Goal: Task Accomplishment & Management: Manage account settings

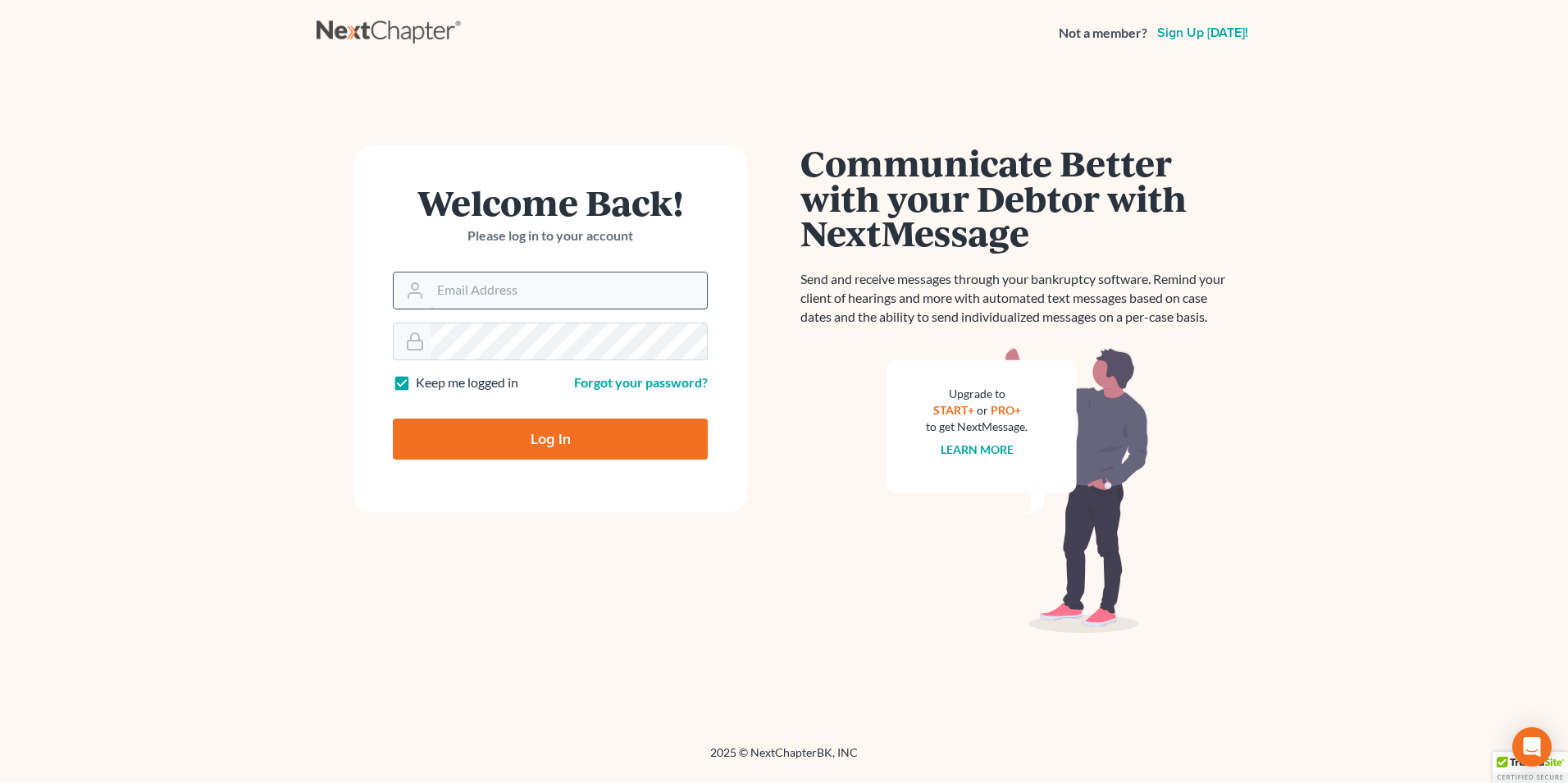
click at [504, 286] on input "Email Address" at bounding box center [568, 290] width 276 height 37
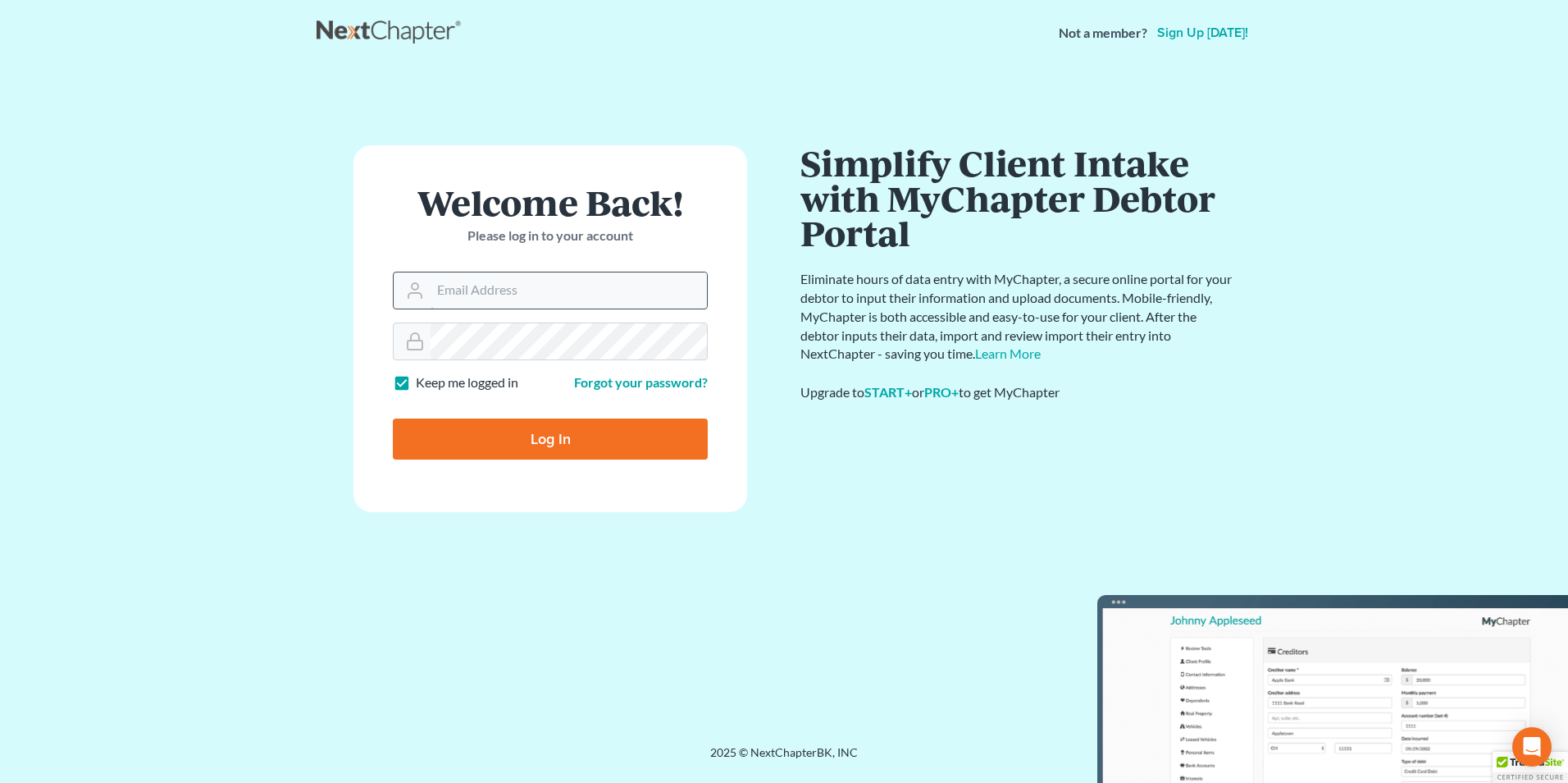
type input "[PERSON_NAME][EMAIL_ADDRESS][PERSON_NAME][DOMAIN_NAME]"
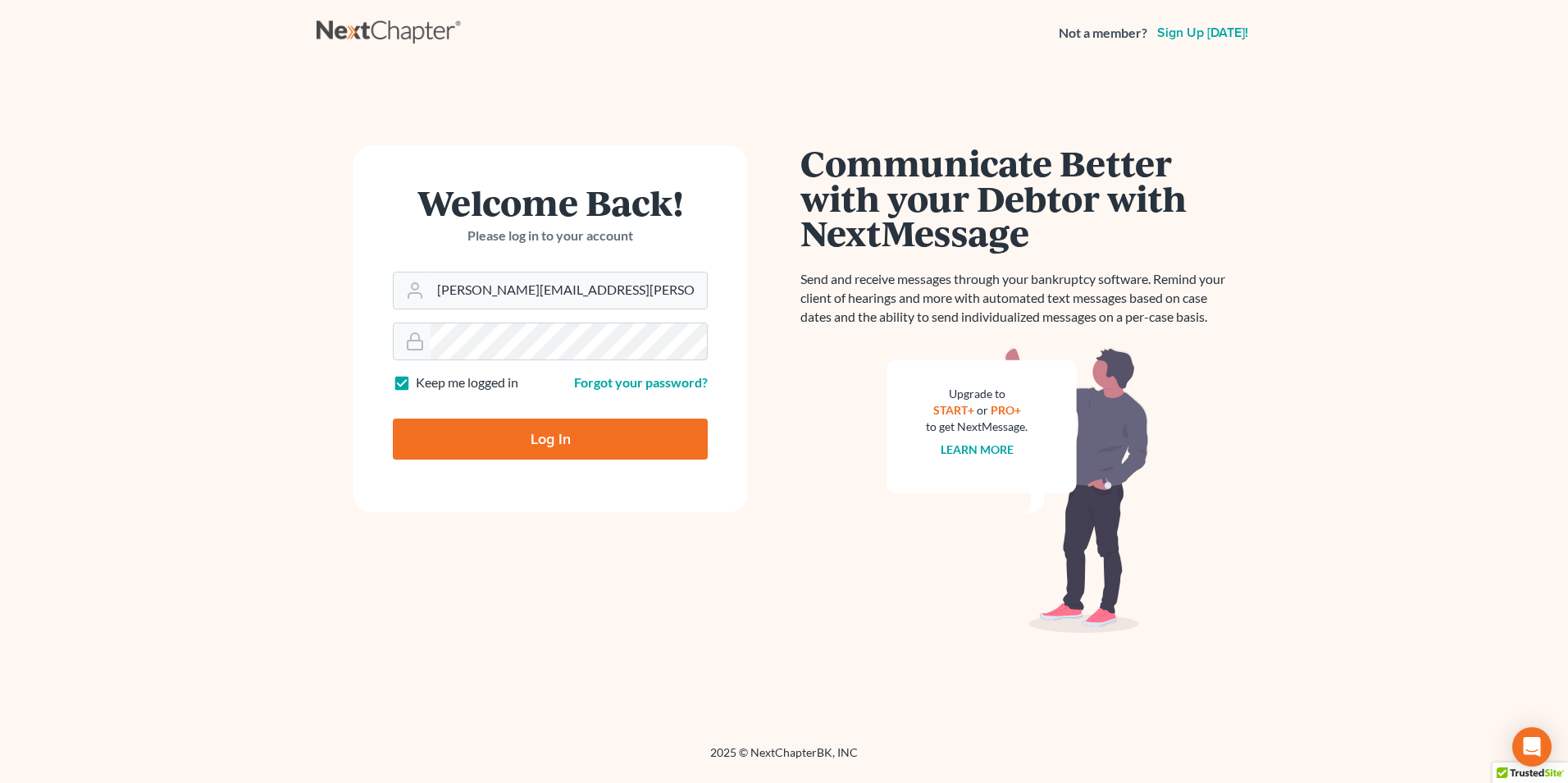
click at [591, 435] on input "Log In" at bounding box center [551, 439] width 315 height 41
type input "Thinking..."
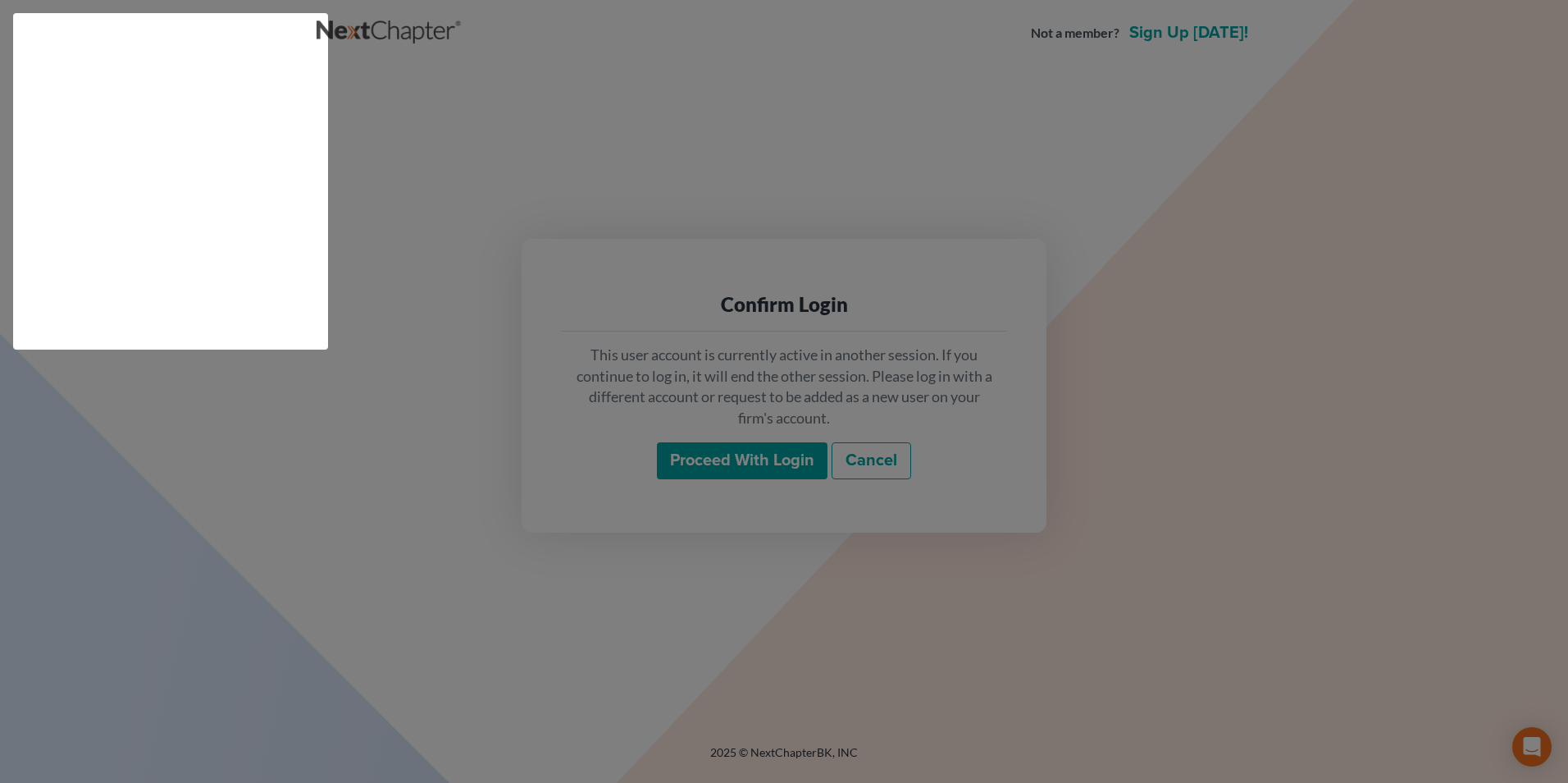
click at [724, 454] on html "Not a member? Sign up [DATE]! Confirm Login This user account is currently acti…" at bounding box center [784, 392] width 1568 height 783
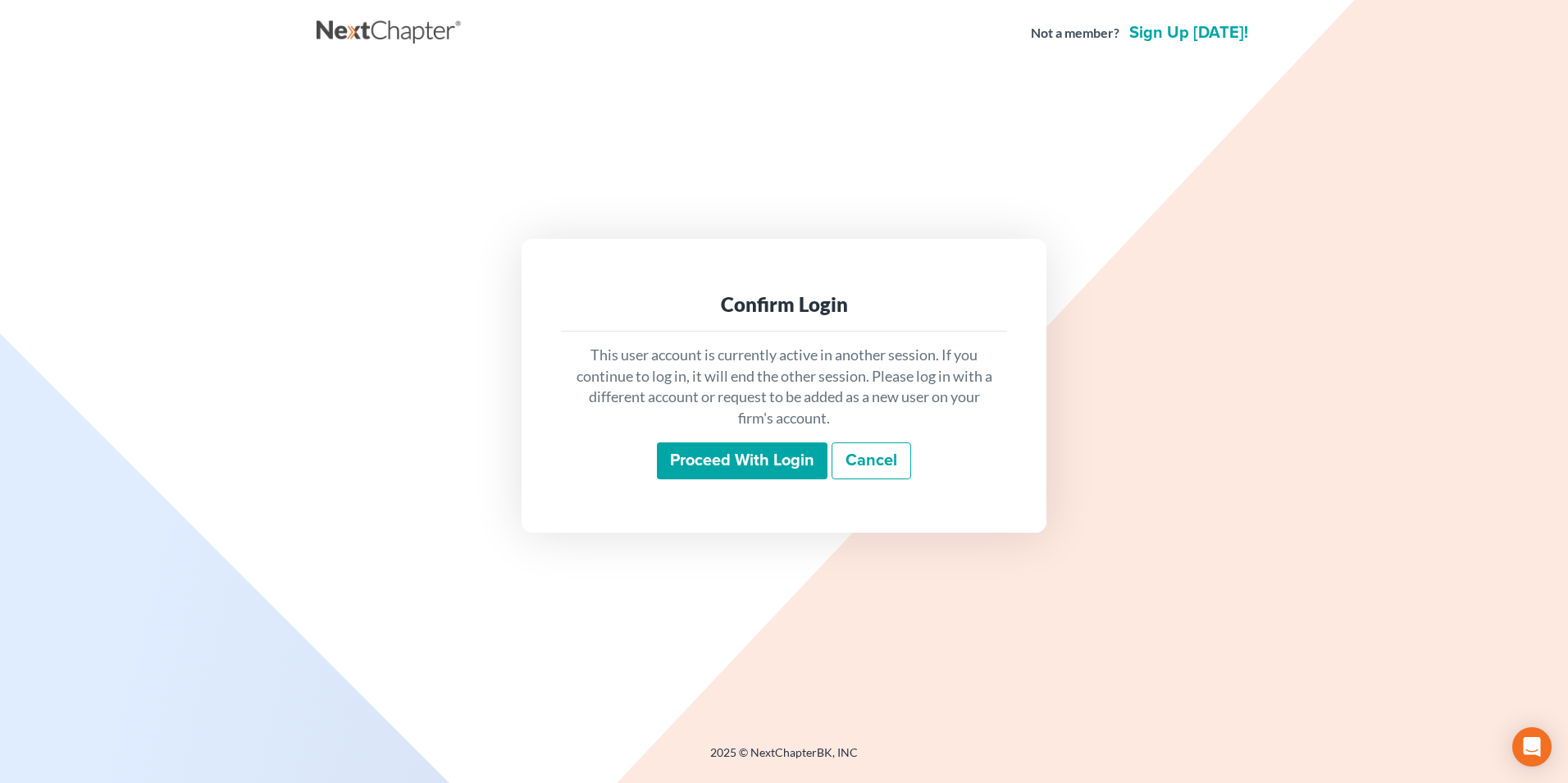
click at [719, 467] on input "Proceed with login" at bounding box center [741, 461] width 170 height 38
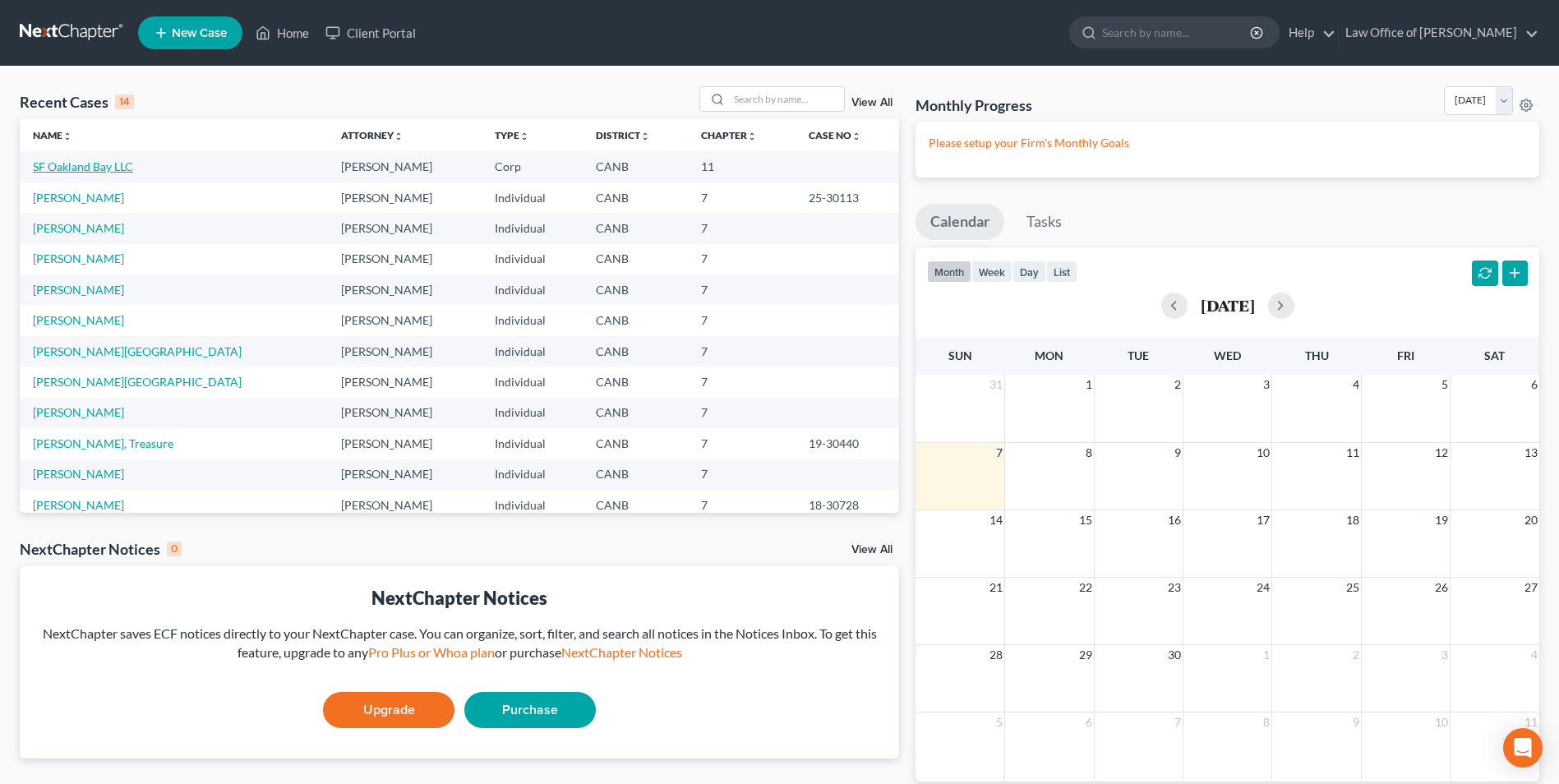
click at [57, 170] on link "SF Oakland Bay LLC" at bounding box center [83, 167] width 100 height 14
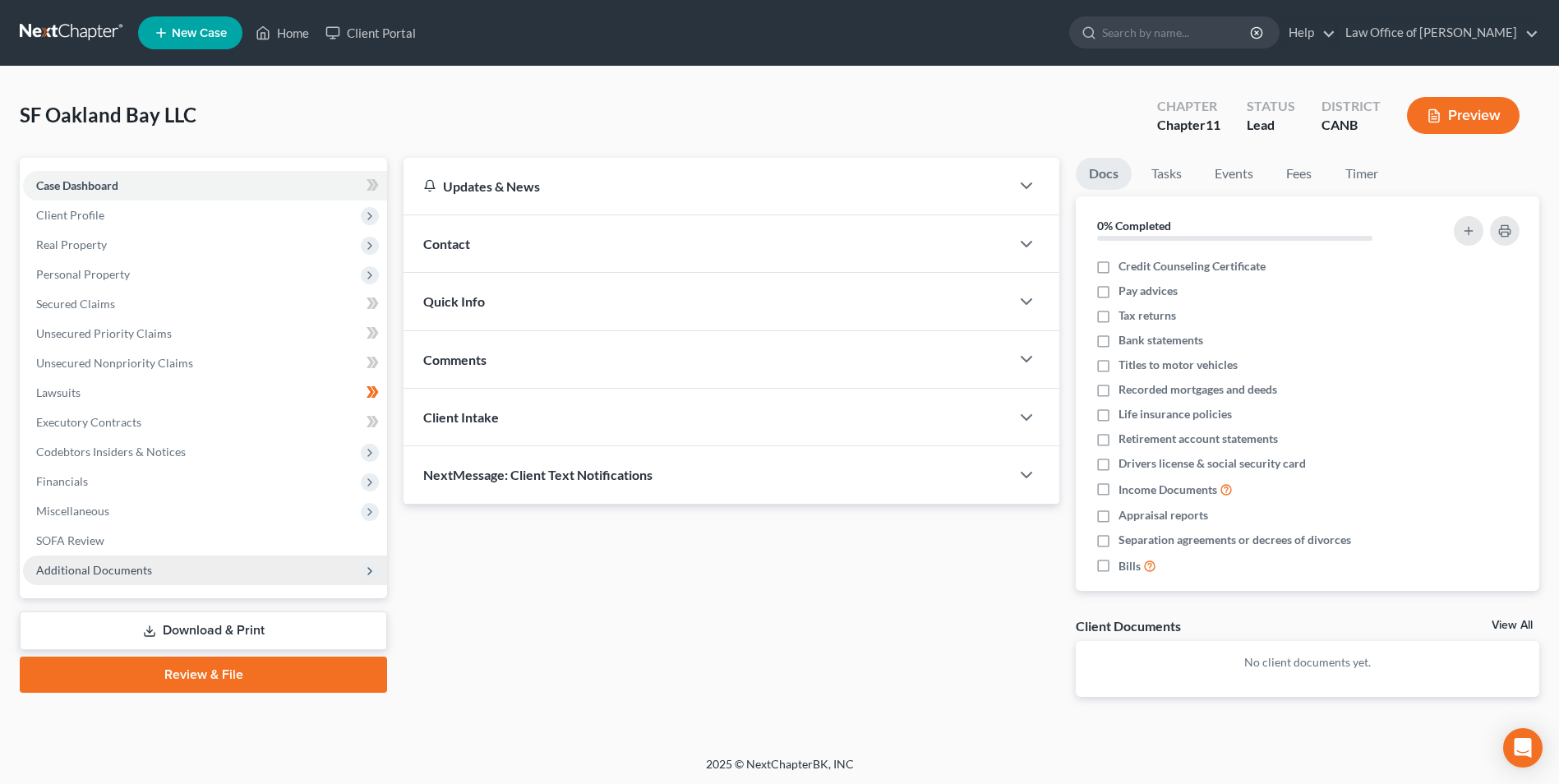
click at [108, 568] on span "Additional Documents" at bounding box center [94, 569] width 116 height 14
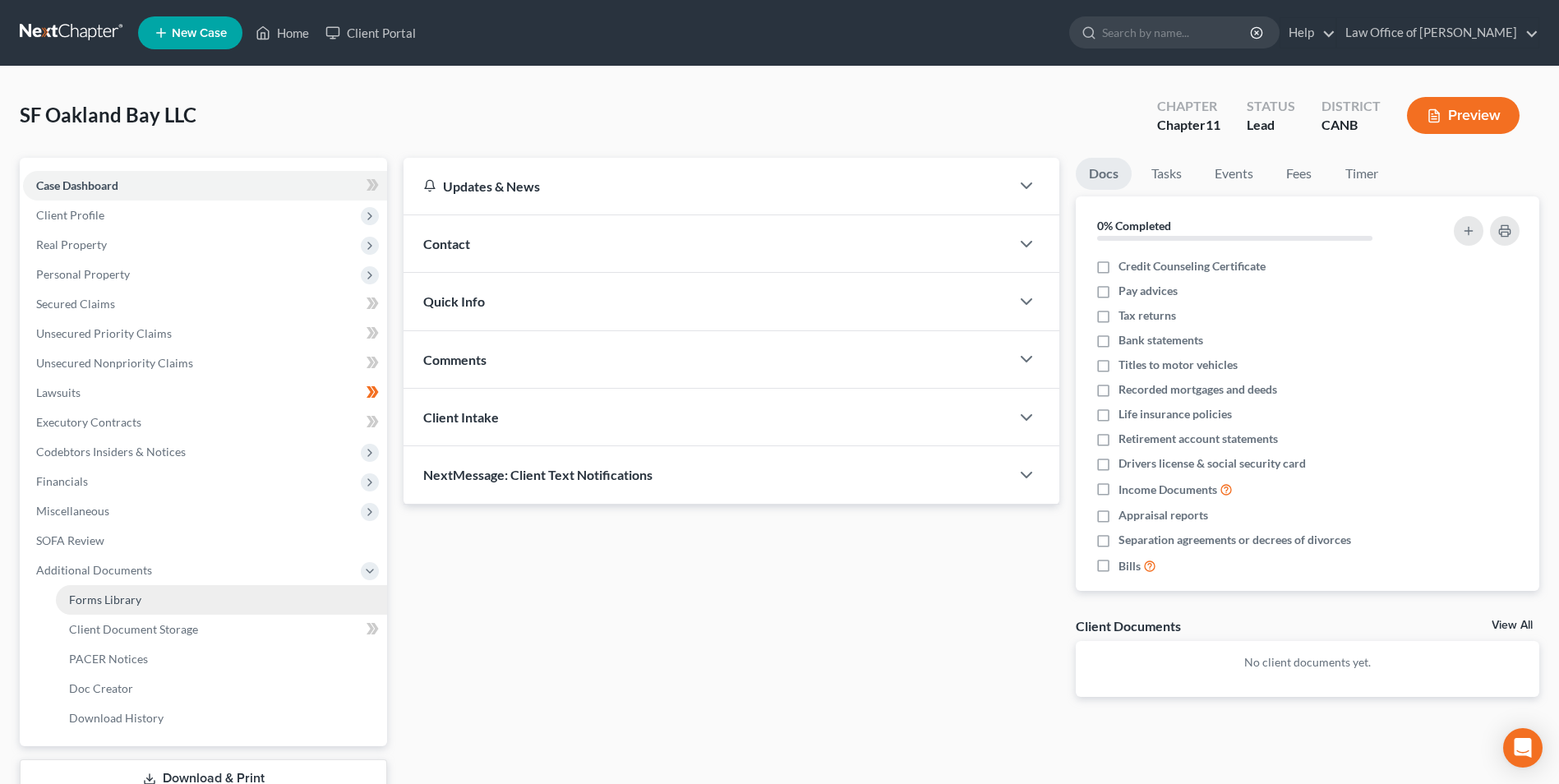
click at [116, 600] on span "Forms Library" at bounding box center [105, 599] width 72 height 14
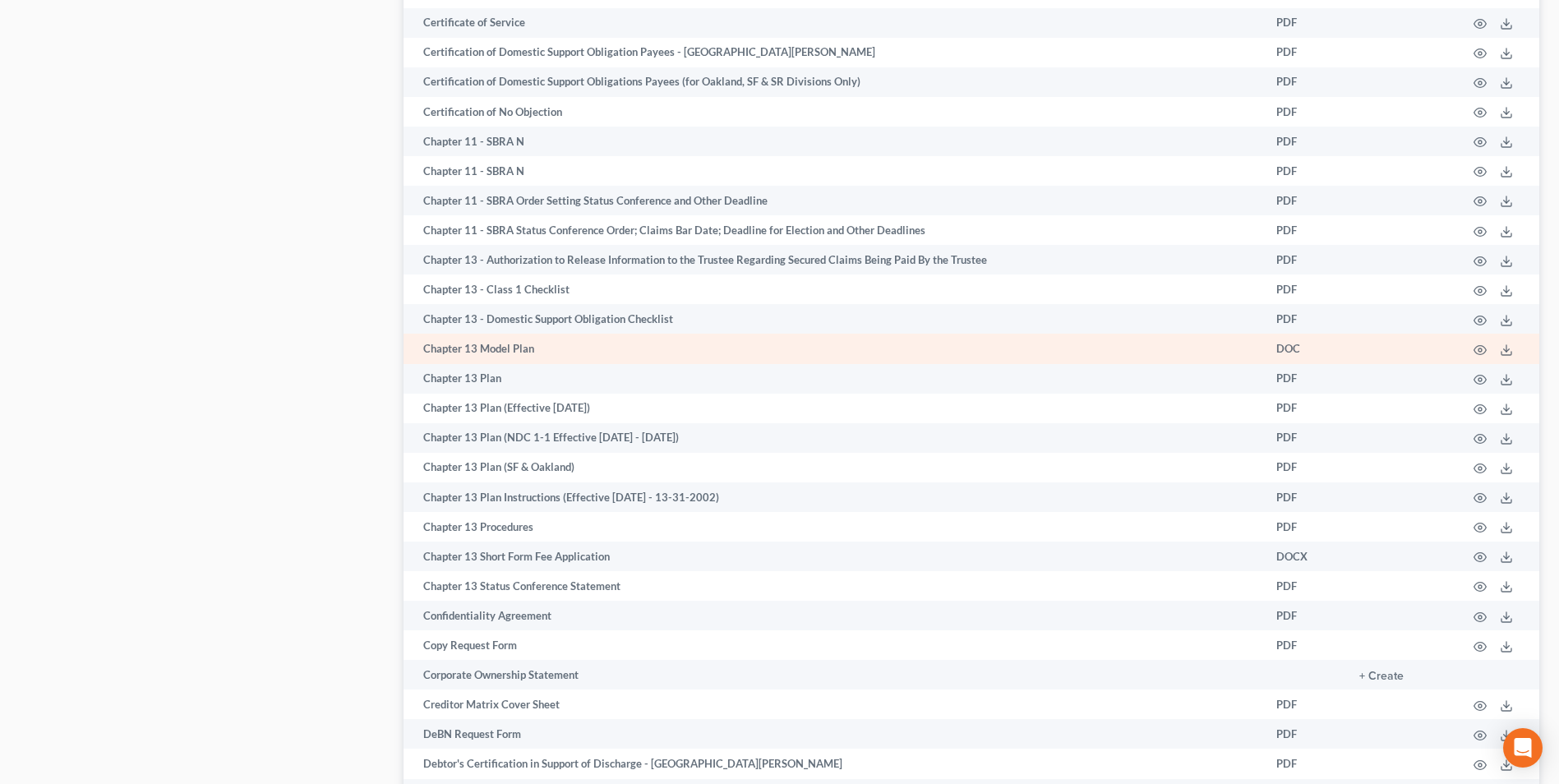
scroll to position [1150, 0]
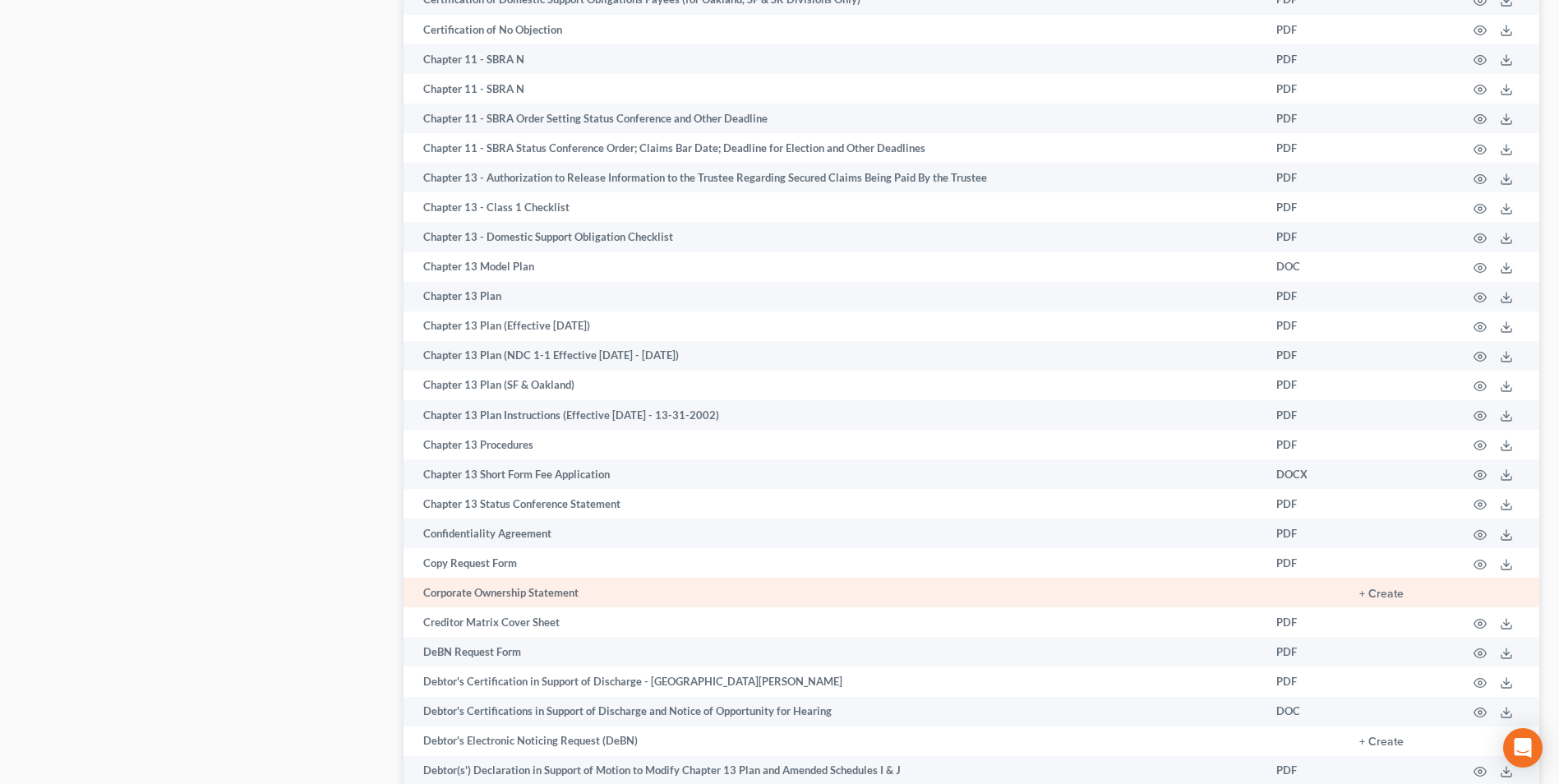
click at [484, 592] on td "Corporate Ownership Statement" at bounding box center [833, 592] width 859 height 30
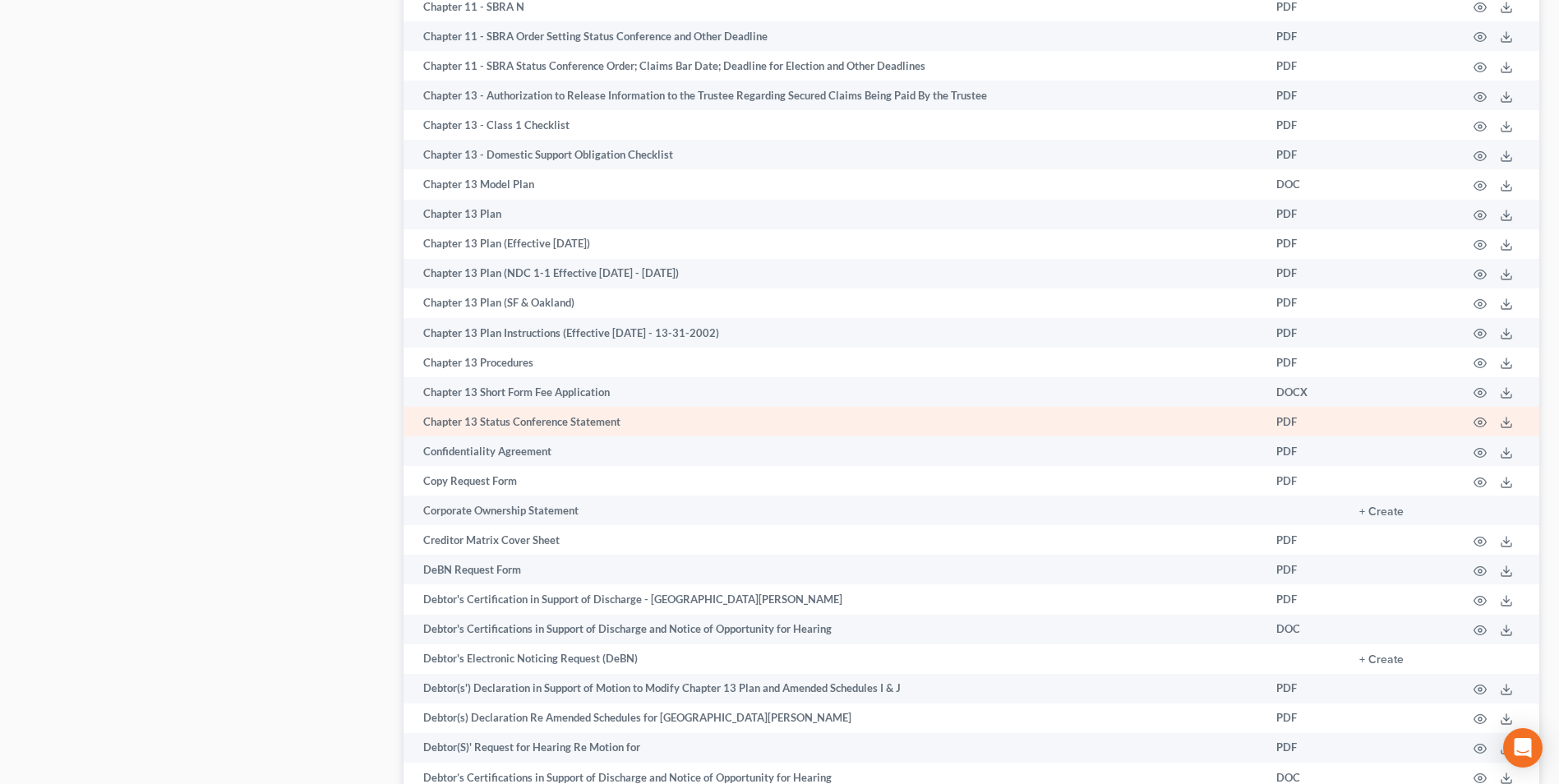
scroll to position [1315, 0]
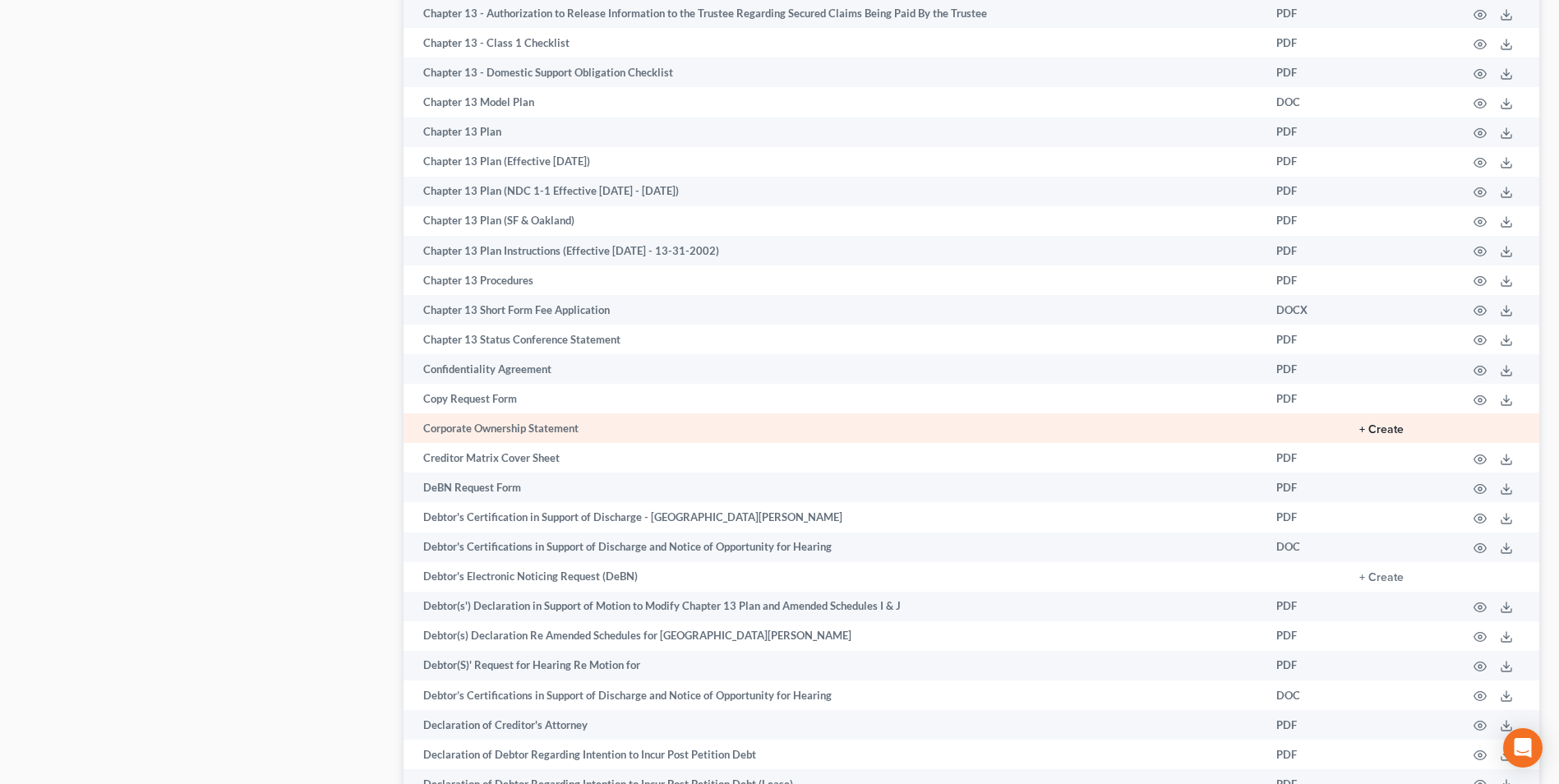
click at [1375, 429] on button "+ Create" at bounding box center [1382, 430] width 44 height 12
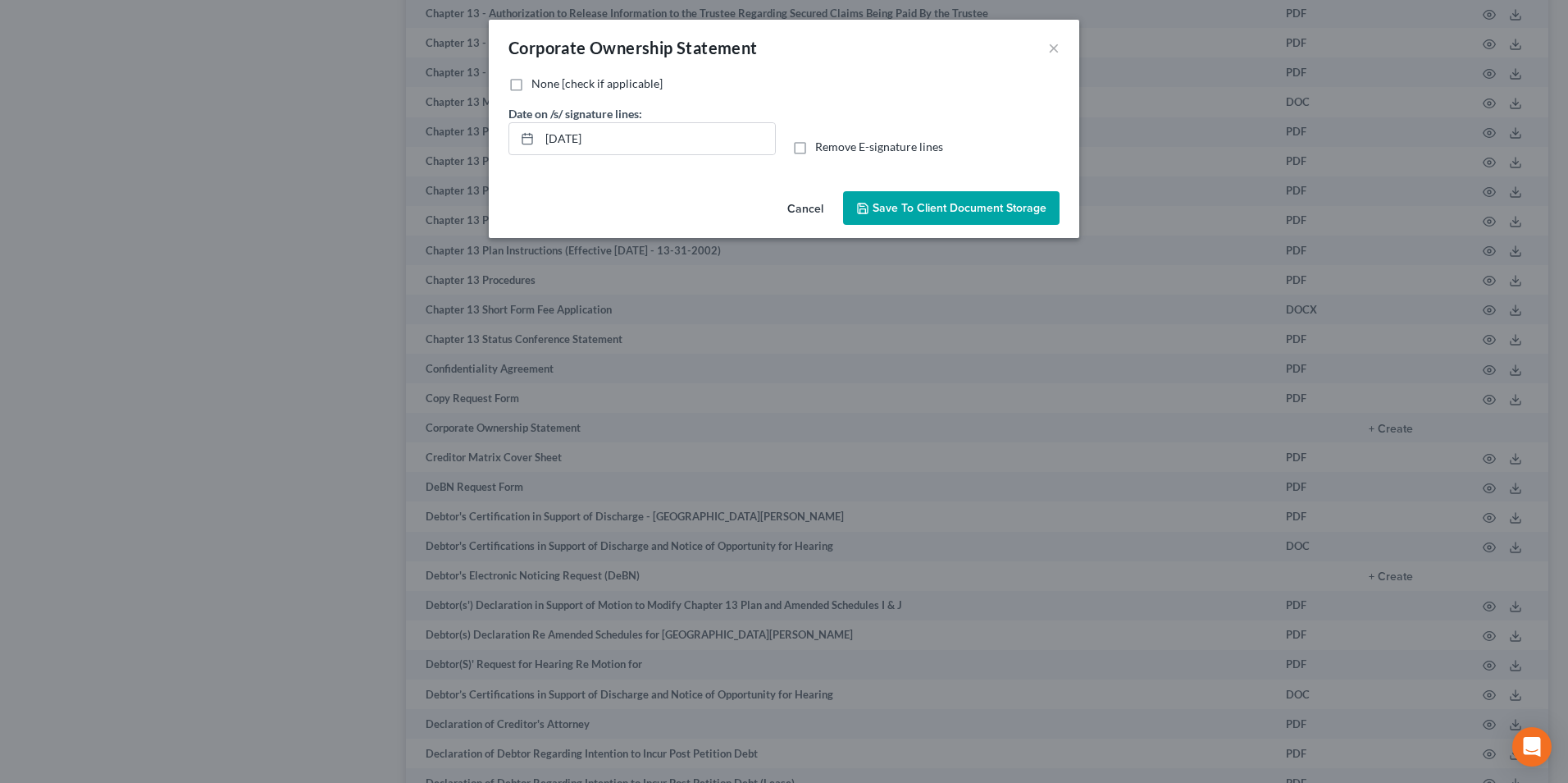
click at [896, 214] on span "Save to Client Document Storage" at bounding box center [959, 208] width 174 height 14
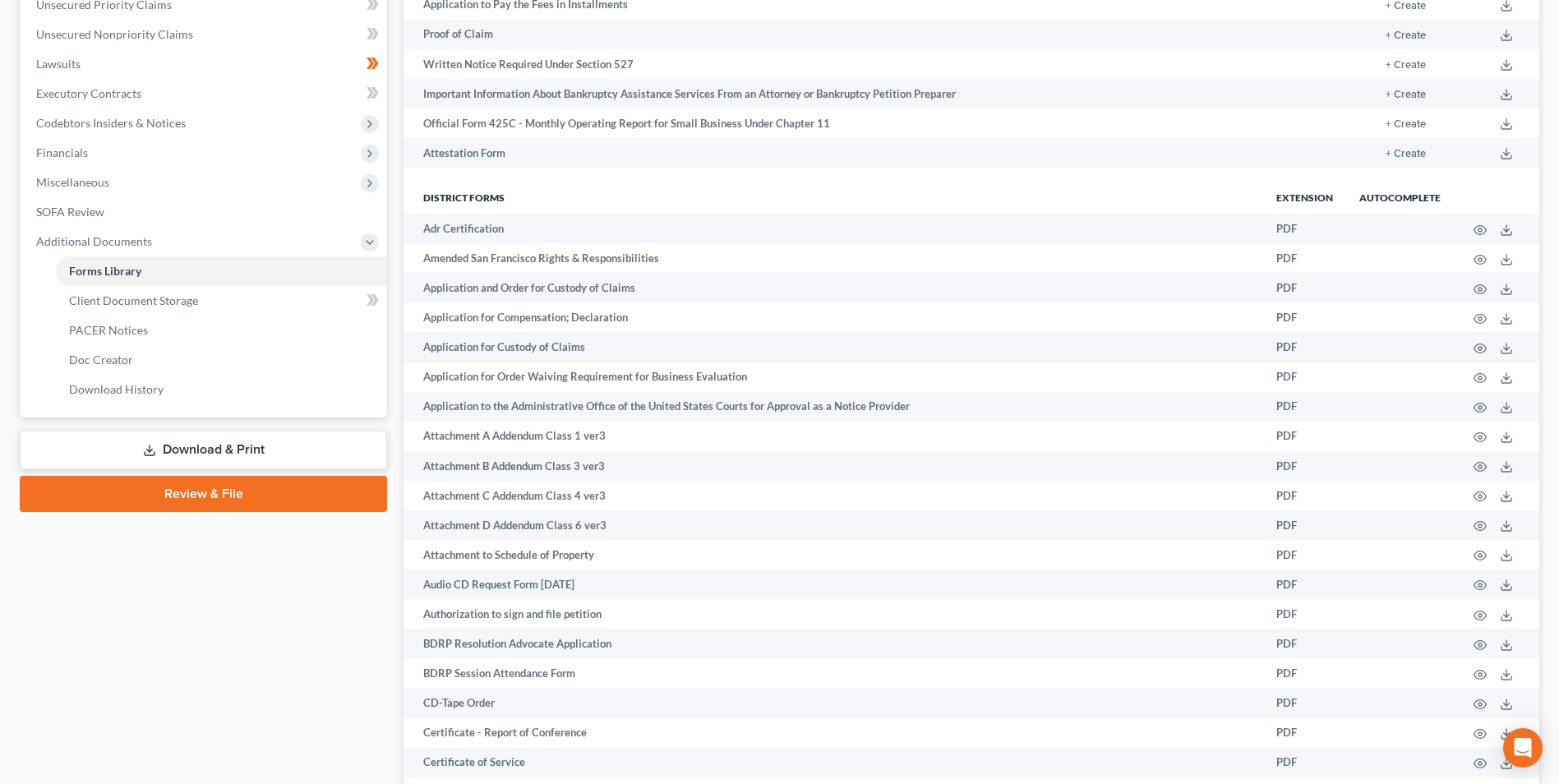
scroll to position [0, 0]
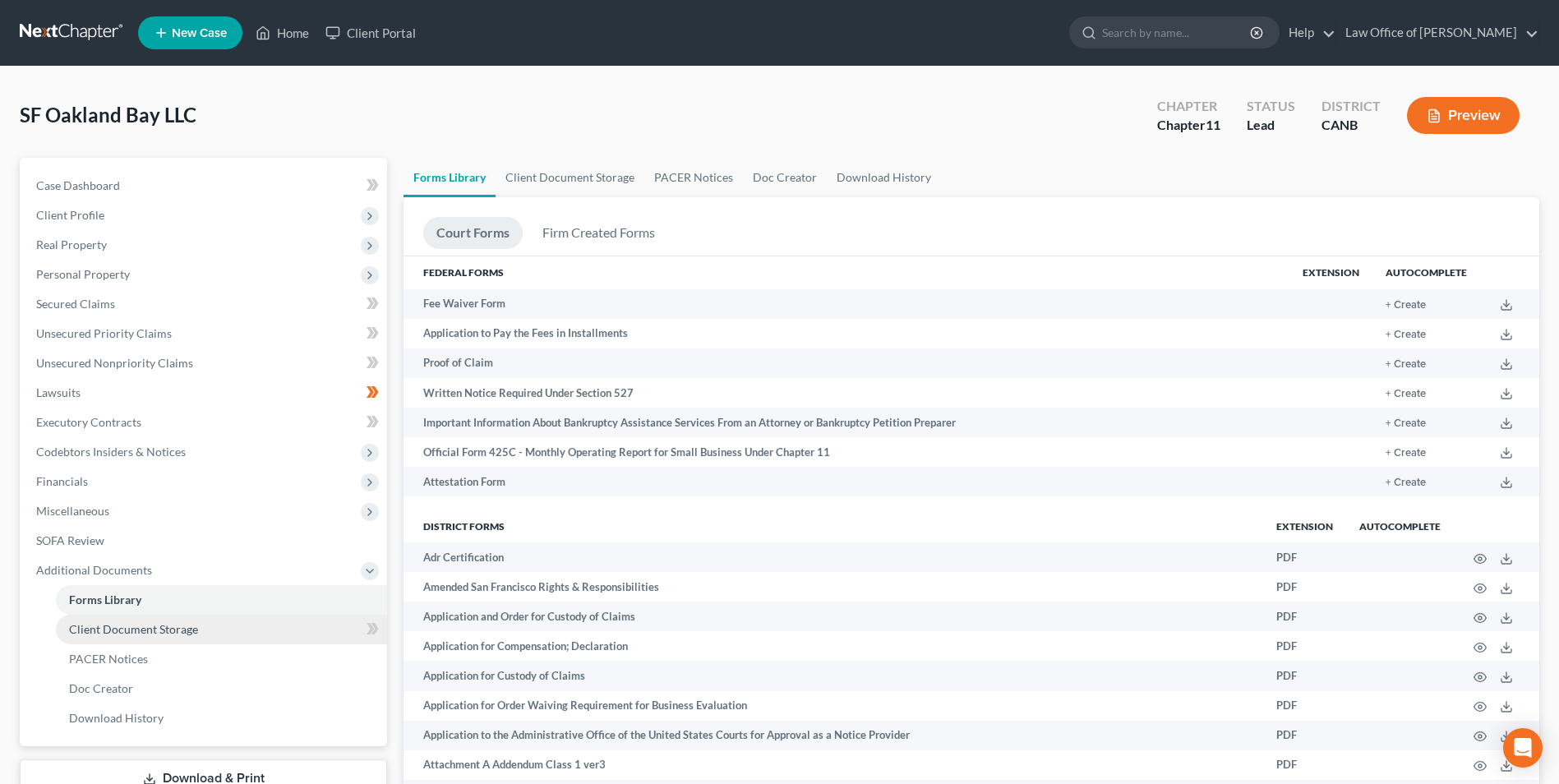
click at [175, 626] on span "Client Document Storage" at bounding box center [134, 629] width 129 height 14
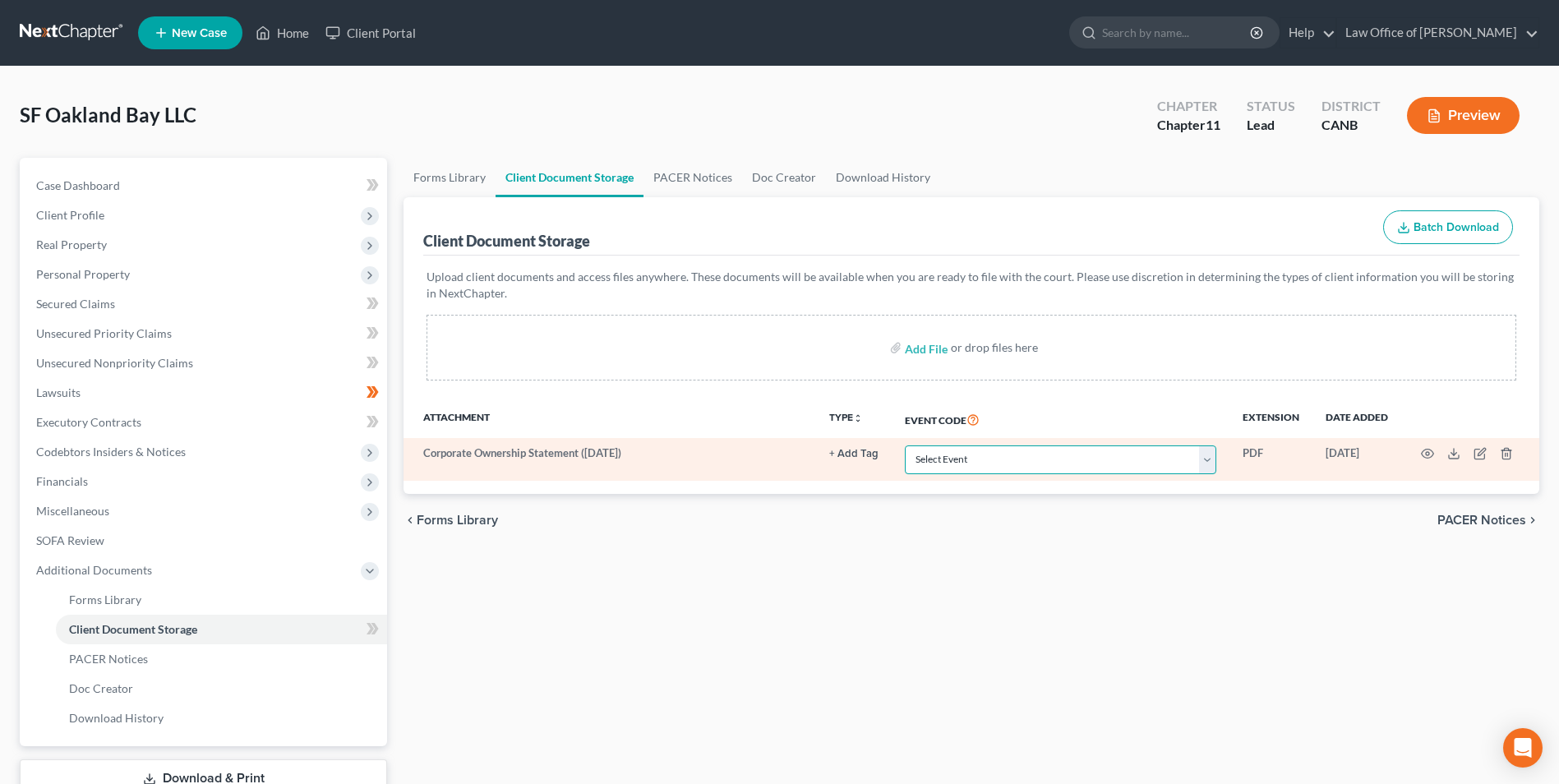
click at [1206, 460] on select "Select Event Attachment: Schedule A/B: Assets - Real and Personal Property Atta…" at bounding box center [1060, 459] width 311 height 29
click at [642, 456] on td "Corporate Ownership Statement (09/07/2025)" at bounding box center [609, 459] width 411 height 42
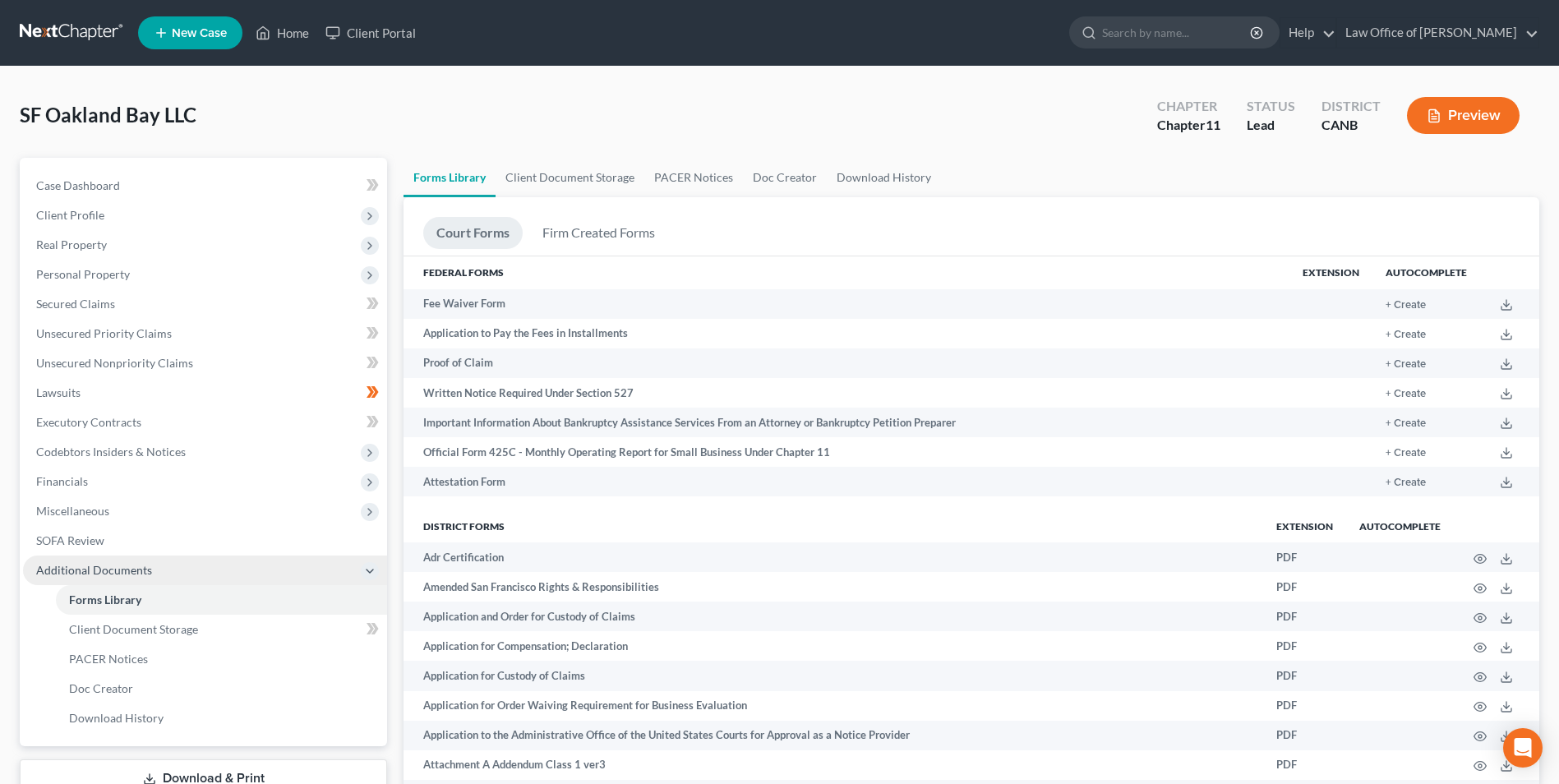
click at [371, 577] on icon at bounding box center [370, 571] width 13 height 13
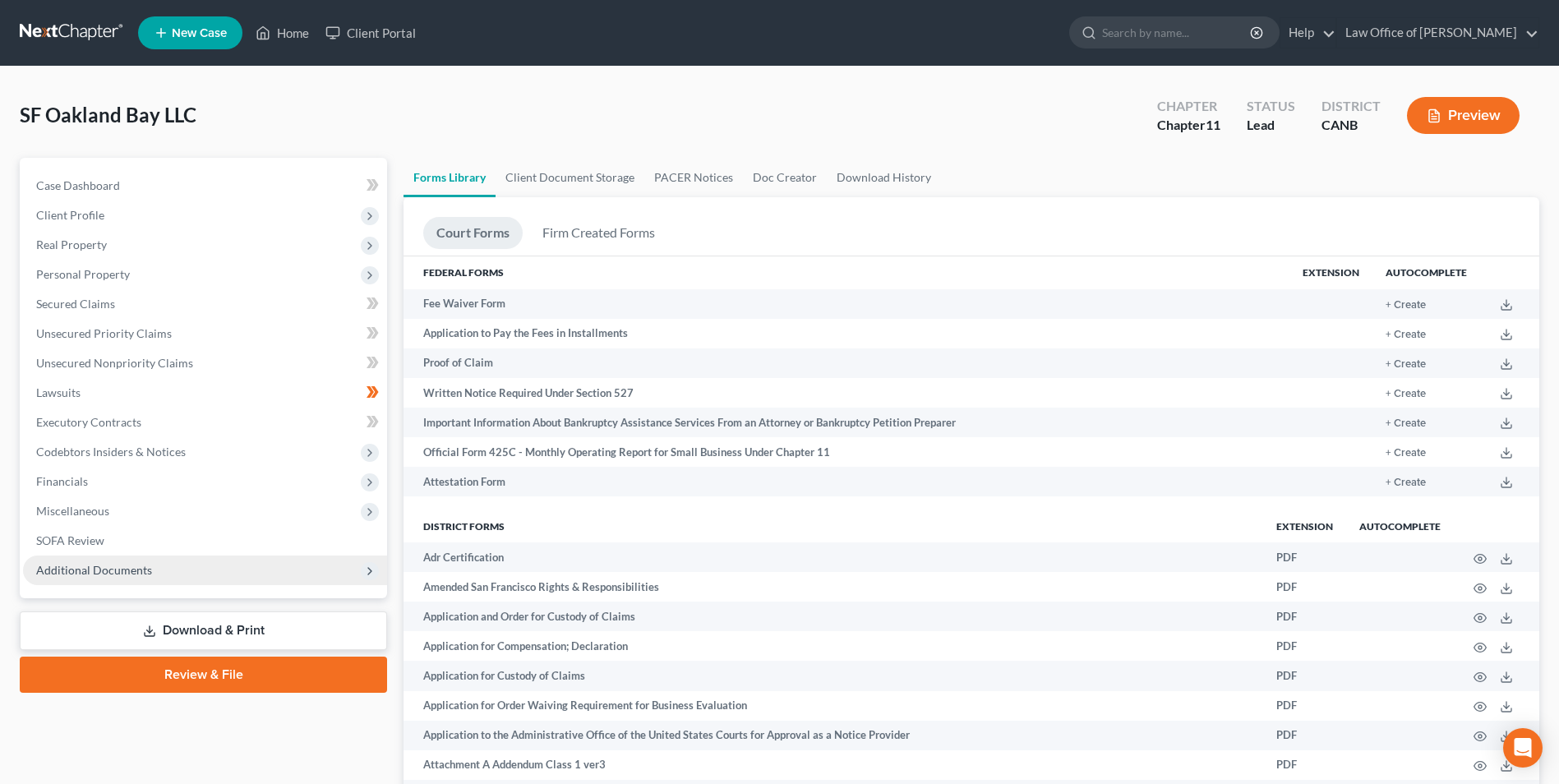
click at [213, 632] on link "Download & Print" at bounding box center [202, 631] width 367 height 39
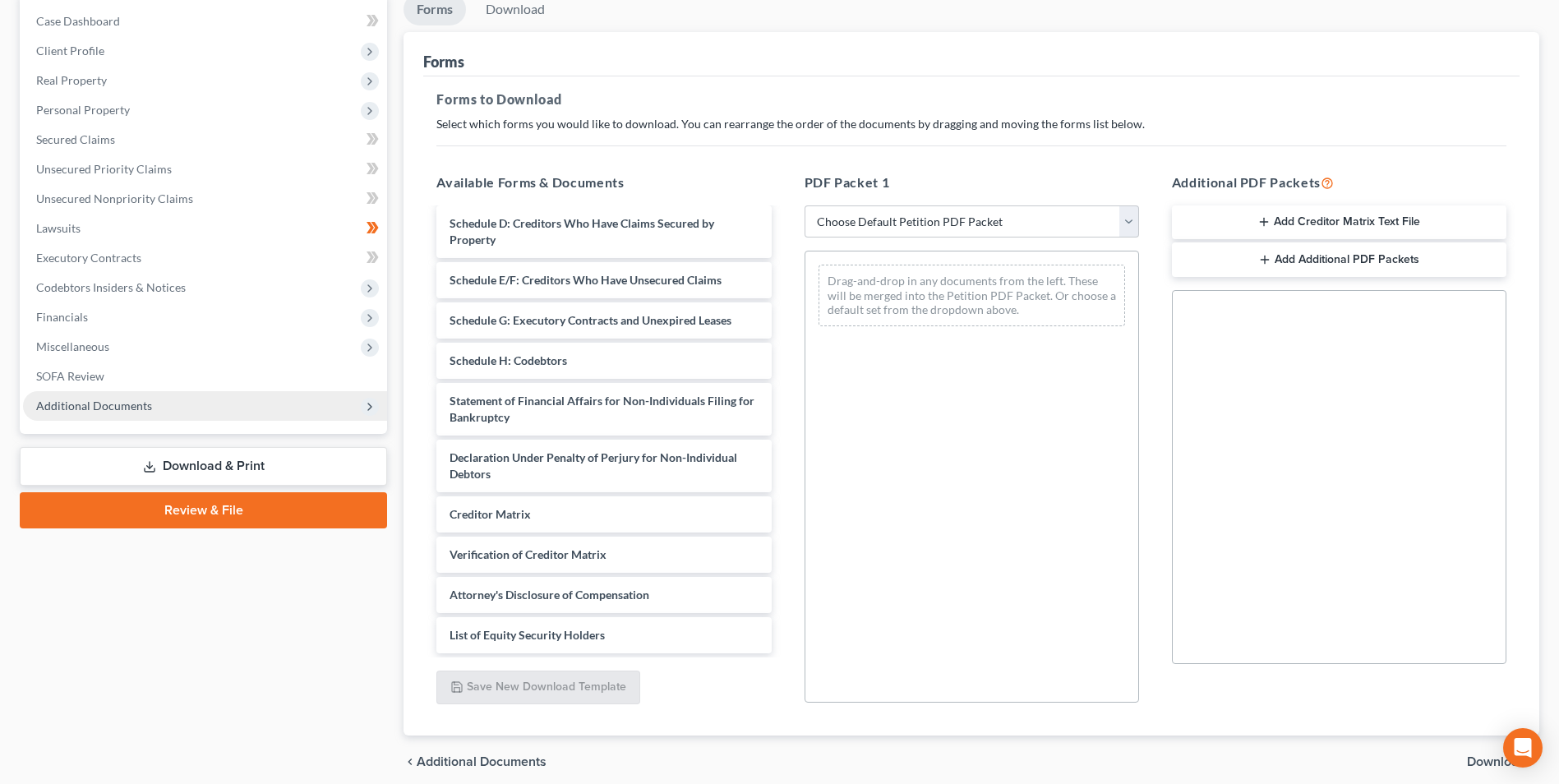
scroll to position [231, 0]
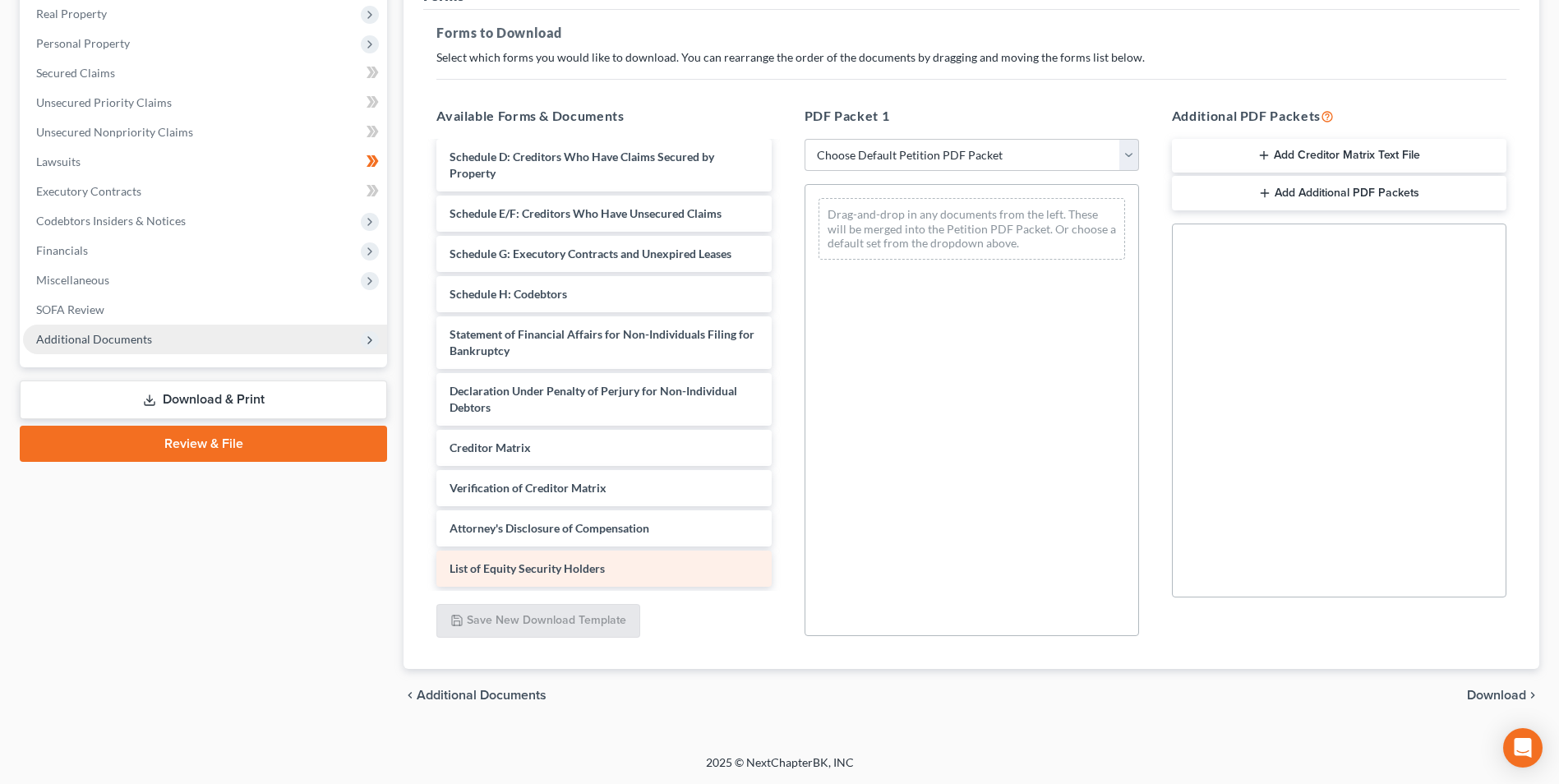
click at [520, 572] on div "Corporate Ownership Statement (09/07/2025) Voluntary Petition for Non-Individua…" at bounding box center [603, 246] width 361 height 682
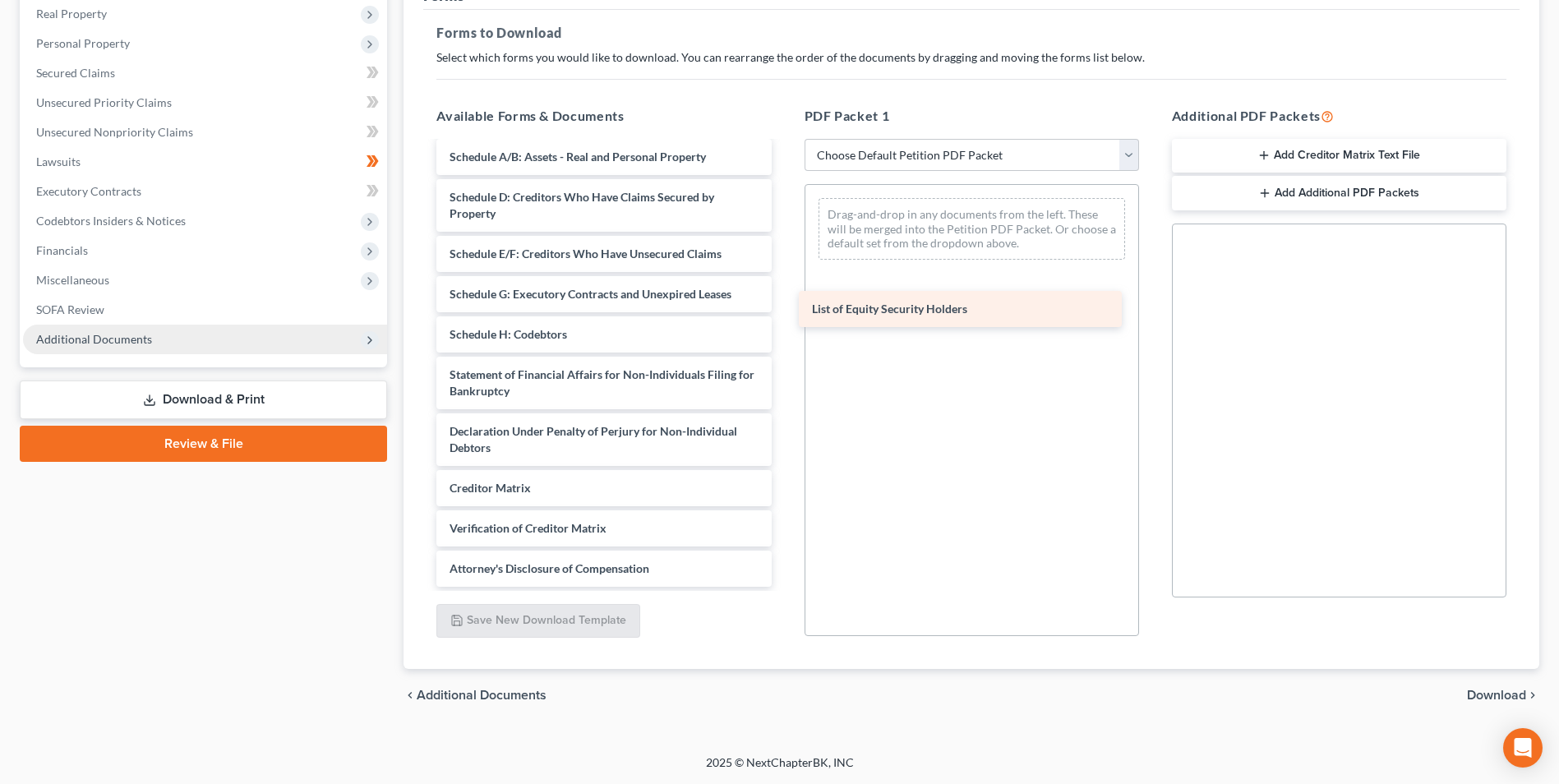
scroll to position [198, 0]
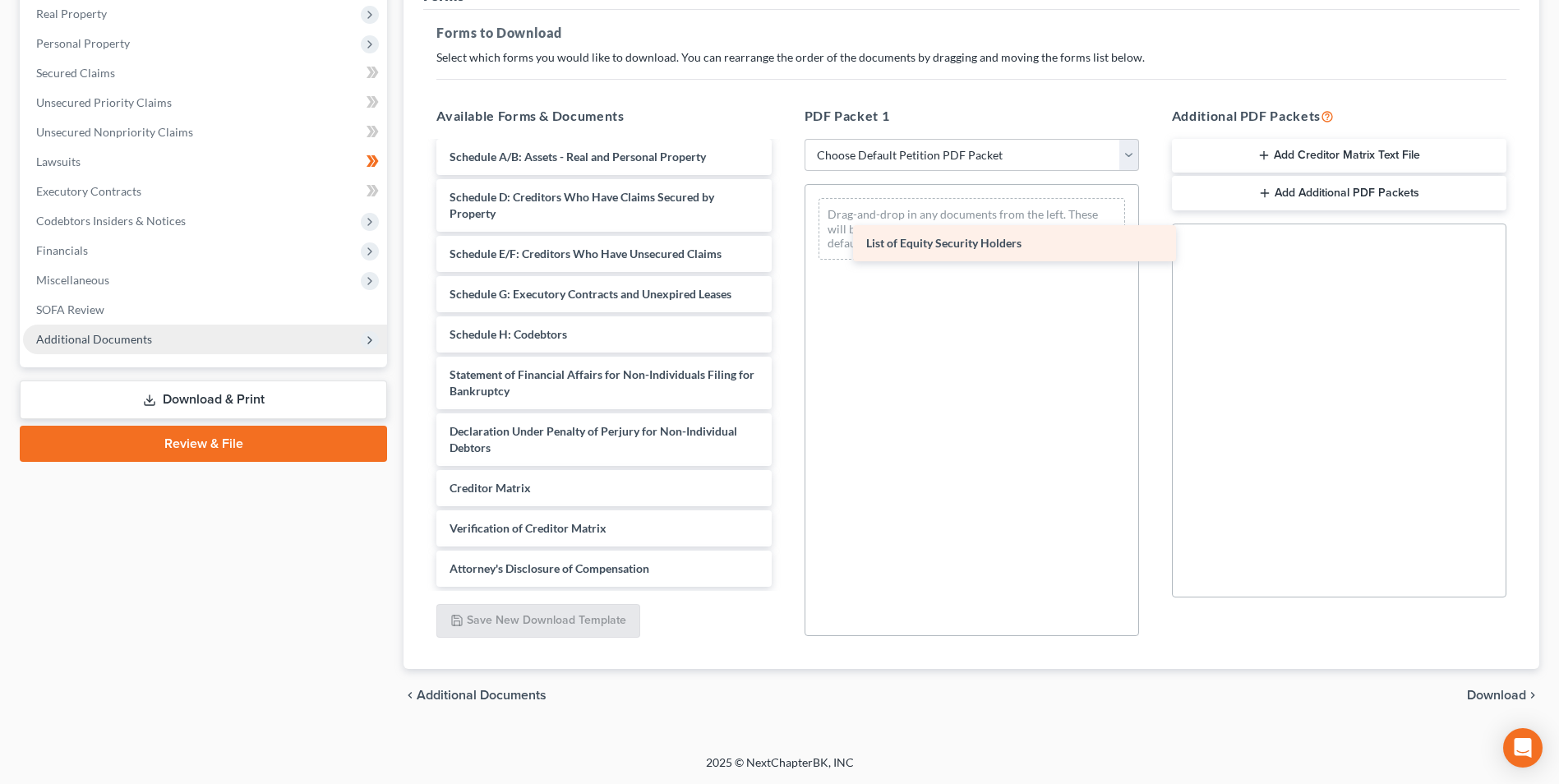
drag, startPoint x: 521, startPoint y: 572, endPoint x: 938, endPoint y: 235, distance: 536.2
click at [784, 235] on div "List of Equity Security Holders Corporate Ownership Statement (09/07/2025) Volu…" at bounding box center [603, 266] width 361 height 641
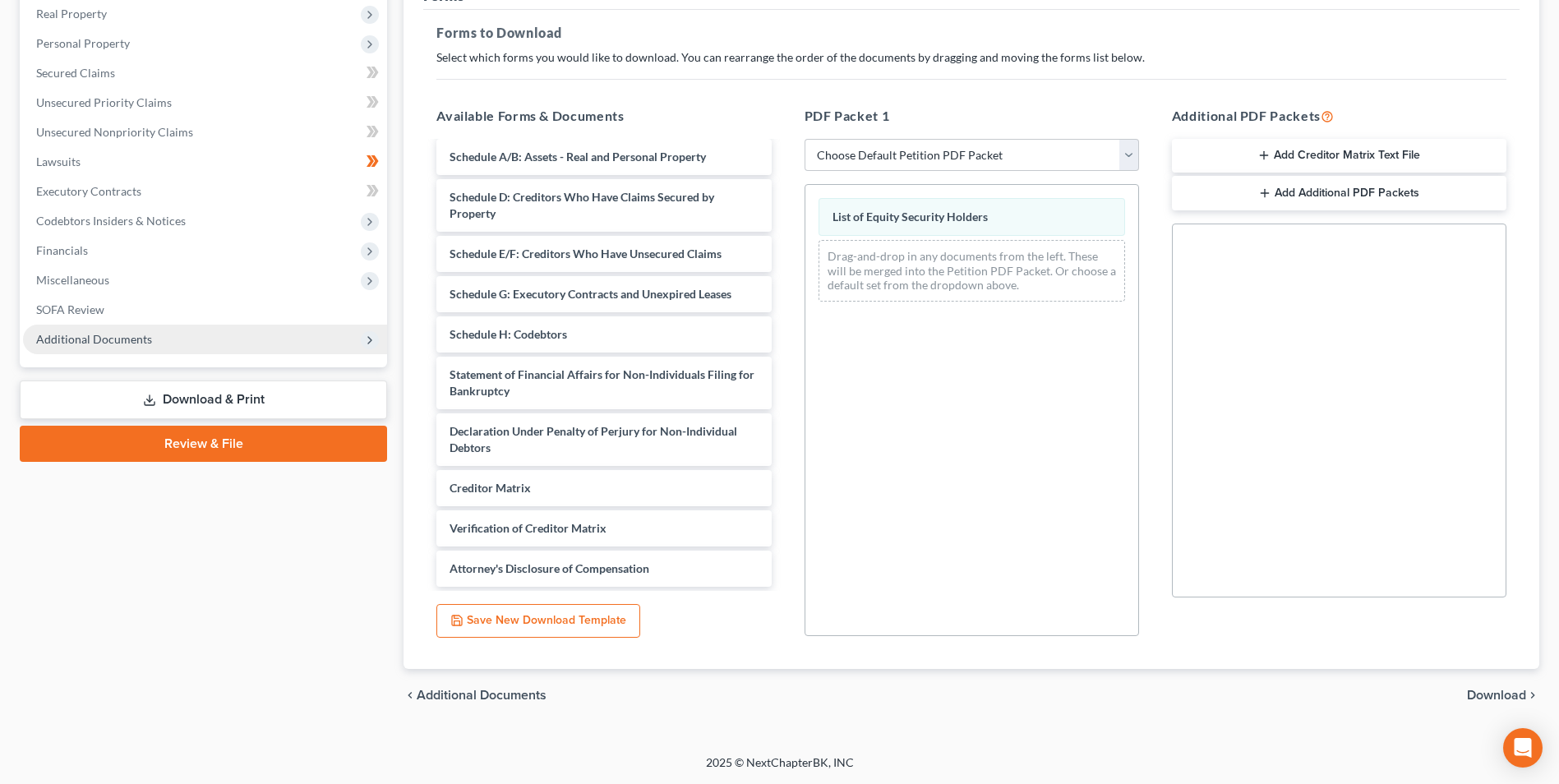
click at [1496, 702] on span "Download" at bounding box center [1496, 695] width 59 height 13
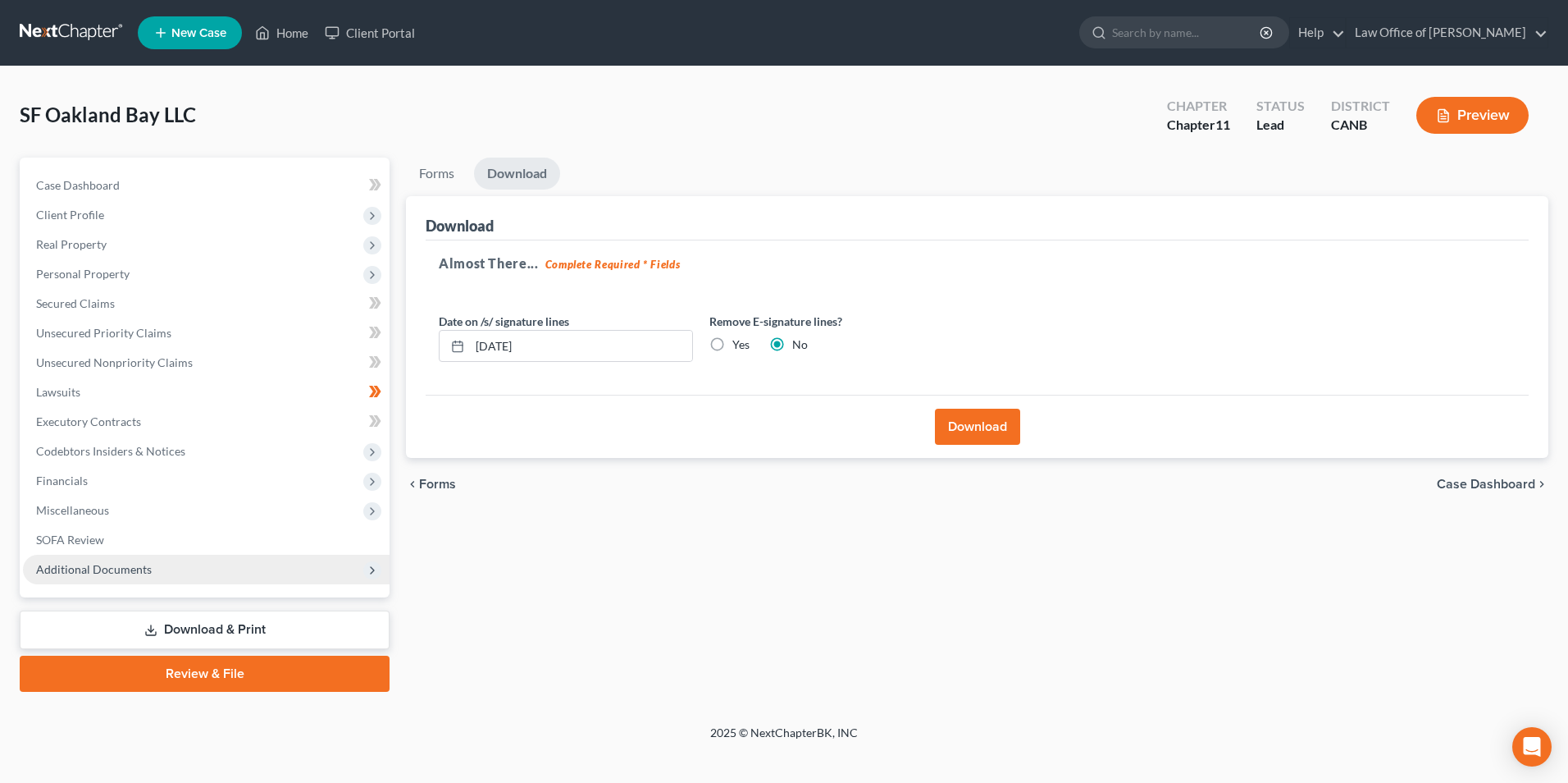
click at [966, 430] on button "Download" at bounding box center [978, 427] width 86 height 37
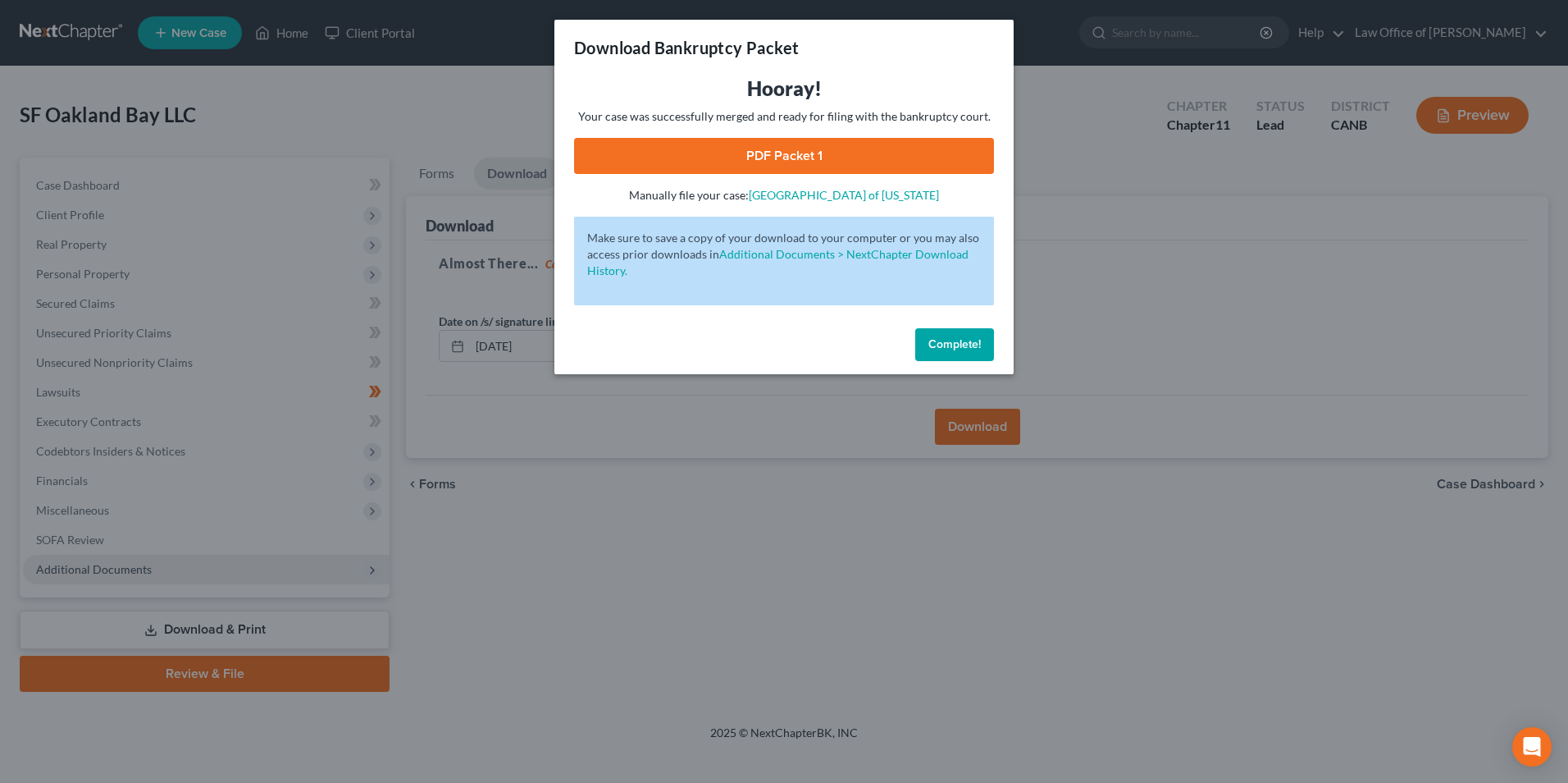
click at [711, 160] on link "PDF Packet 1" at bounding box center [784, 156] width 420 height 37
click at [1086, 359] on div "Download Bankruptcy Packet Hooray! Your case was successfully merged and ready …" at bounding box center [784, 392] width 1568 height 783
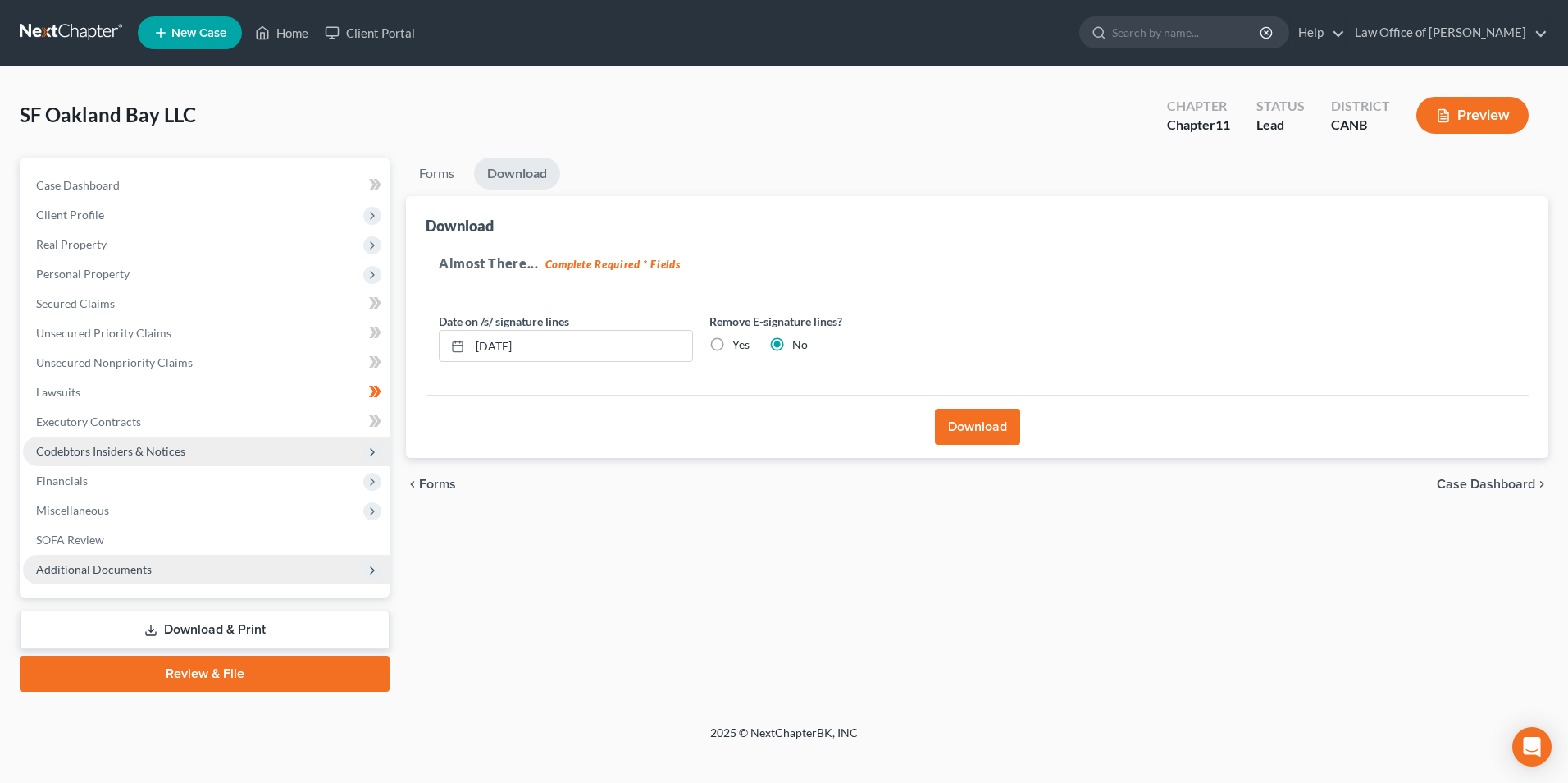
click at [87, 450] on span "Codebtors Insiders & Notices" at bounding box center [111, 451] width 149 height 14
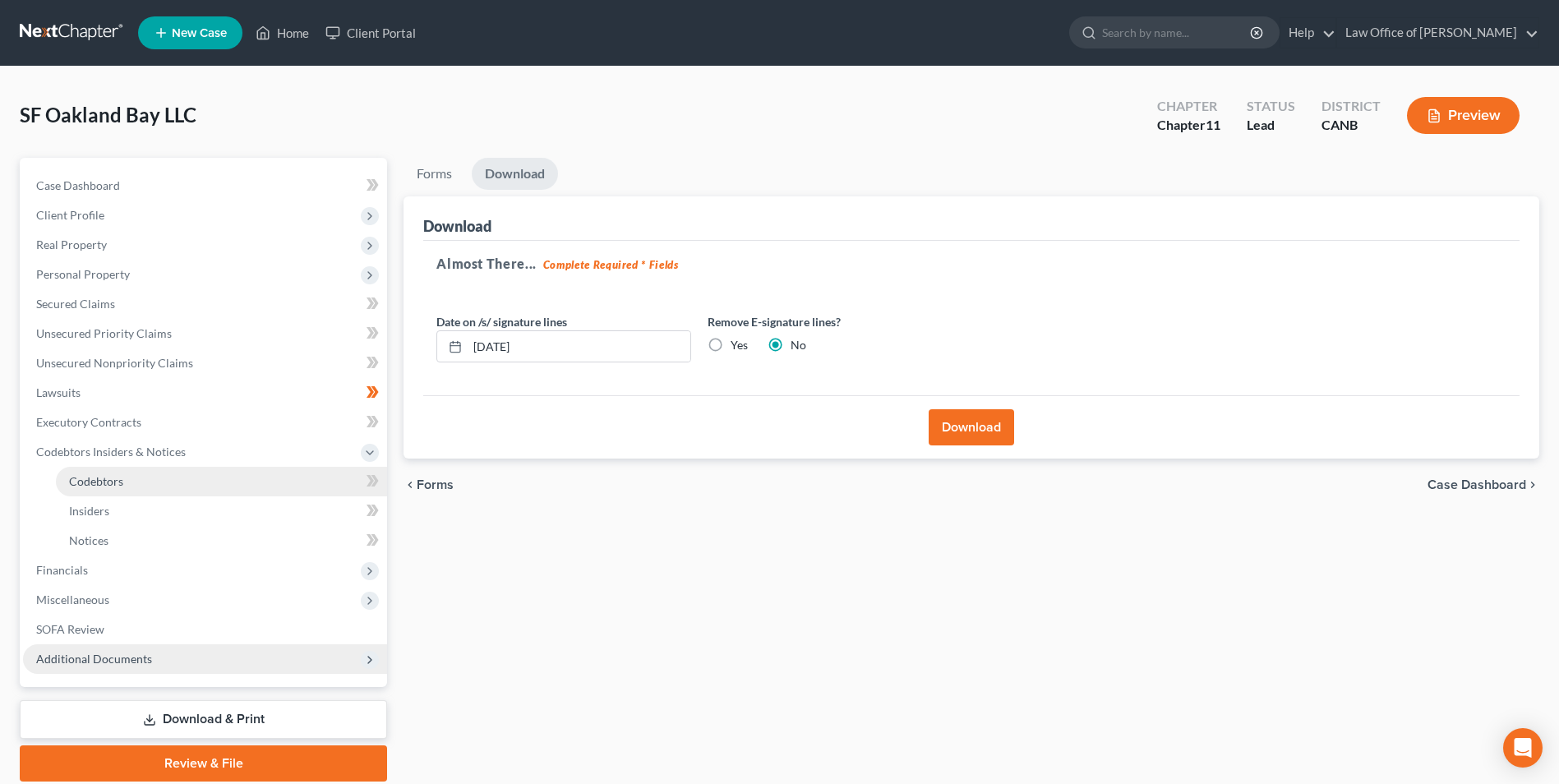
click at [92, 485] on span "Codebtors" at bounding box center [96, 481] width 54 height 14
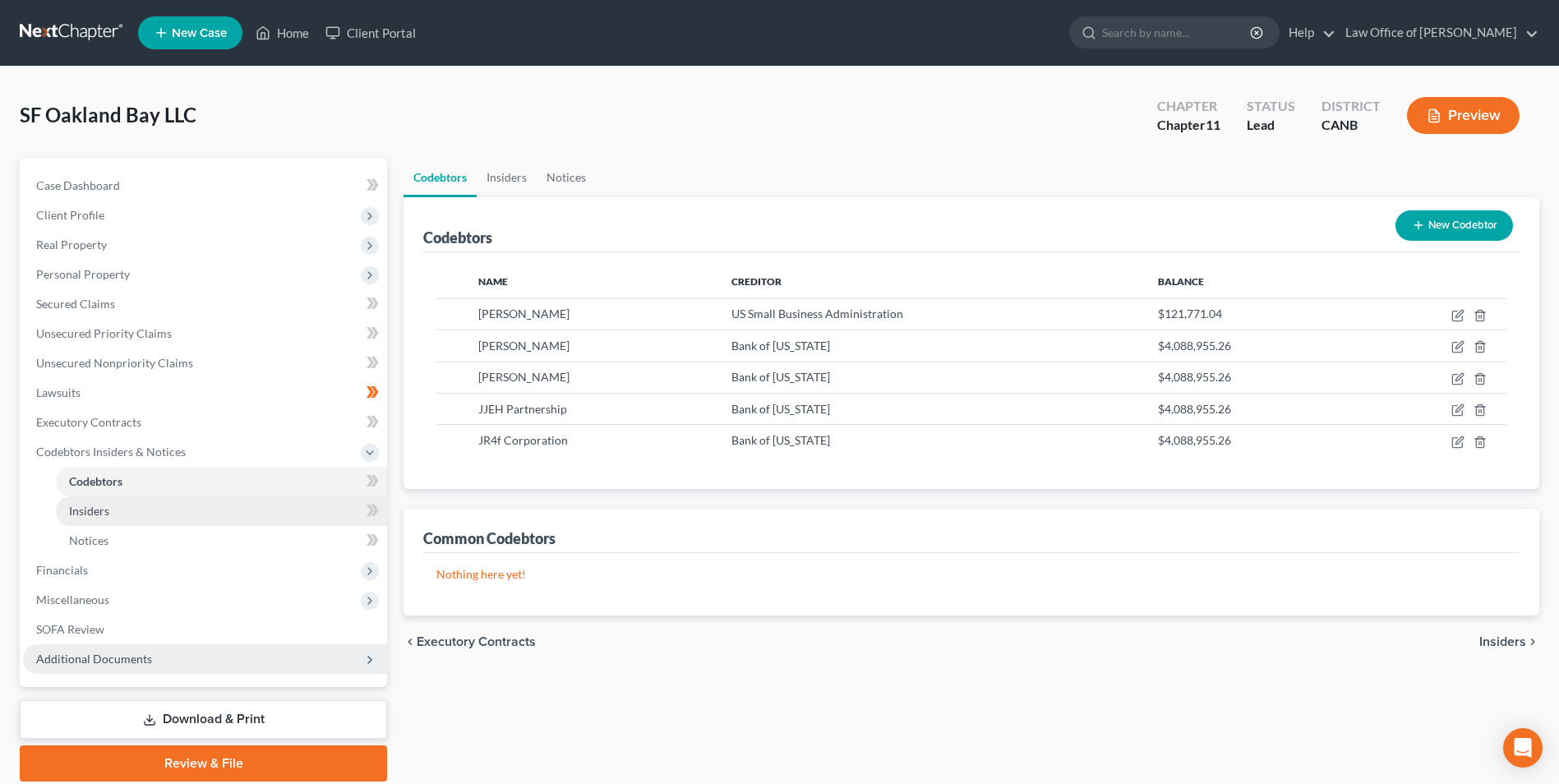
click at [92, 509] on span "Insiders" at bounding box center [90, 510] width 40 height 14
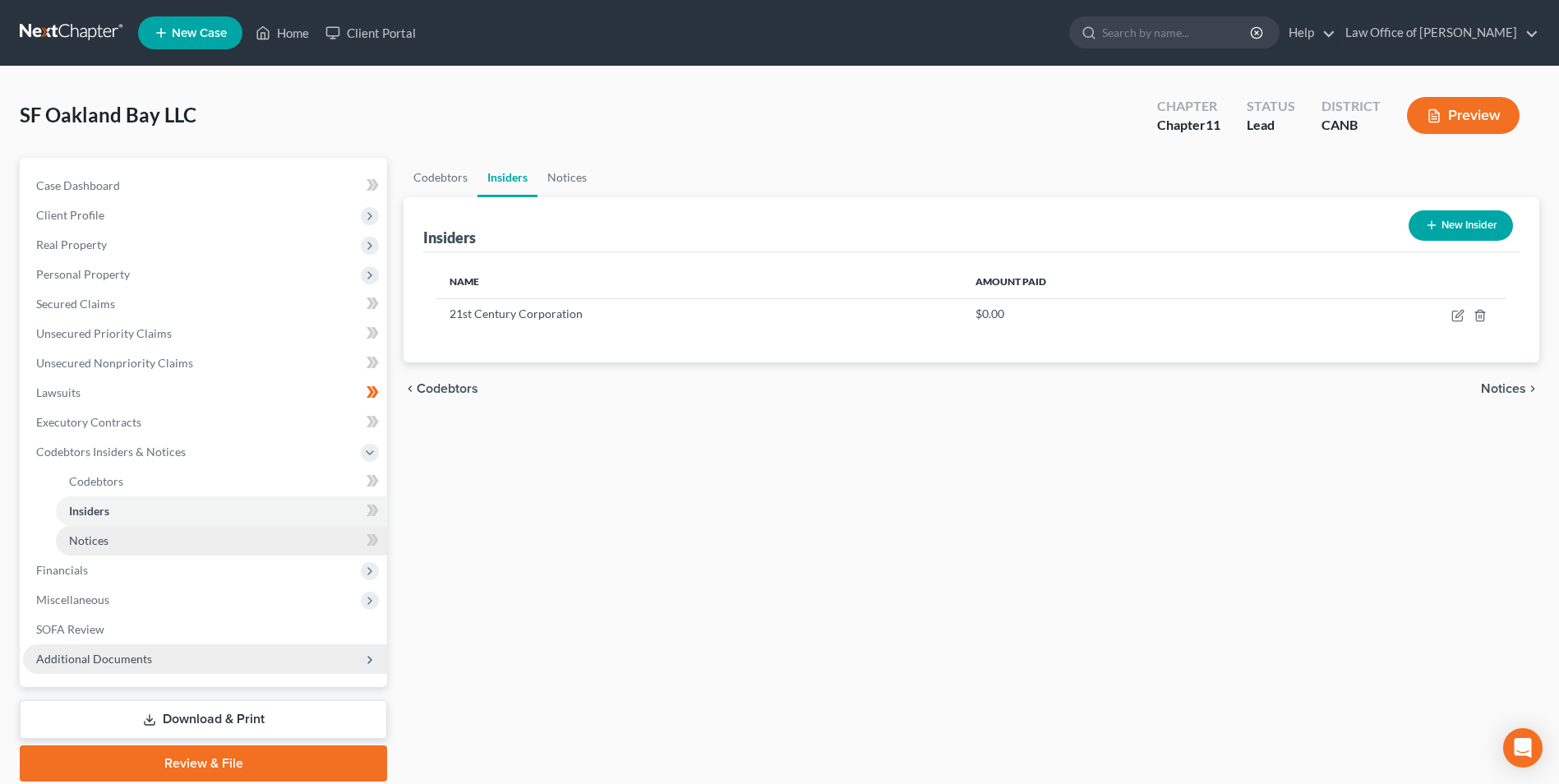
click at [82, 536] on span "Notices" at bounding box center [89, 540] width 40 height 14
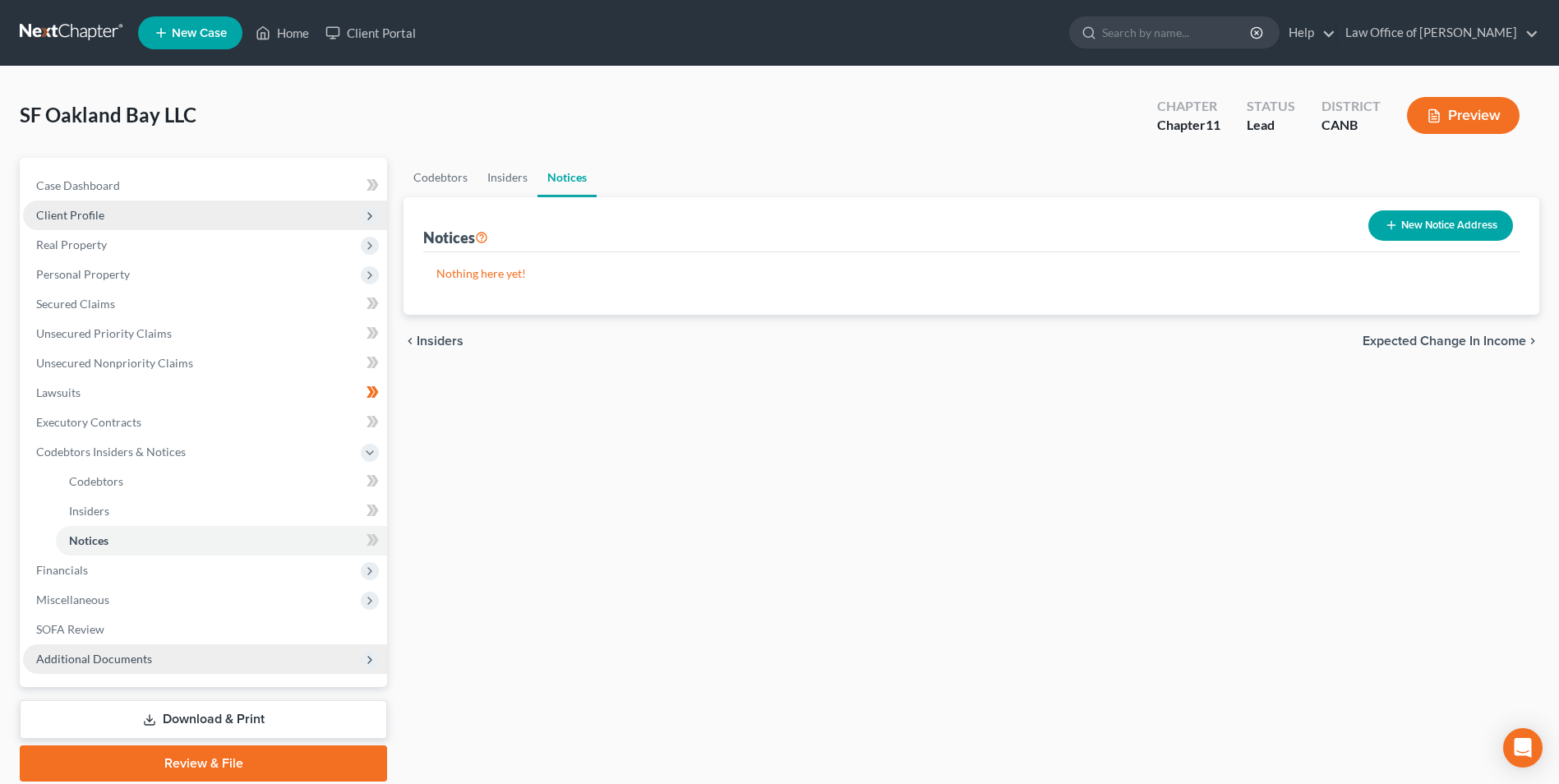
click at [80, 220] on span "Client Profile" at bounding box center [70, 215] width 68 height 14
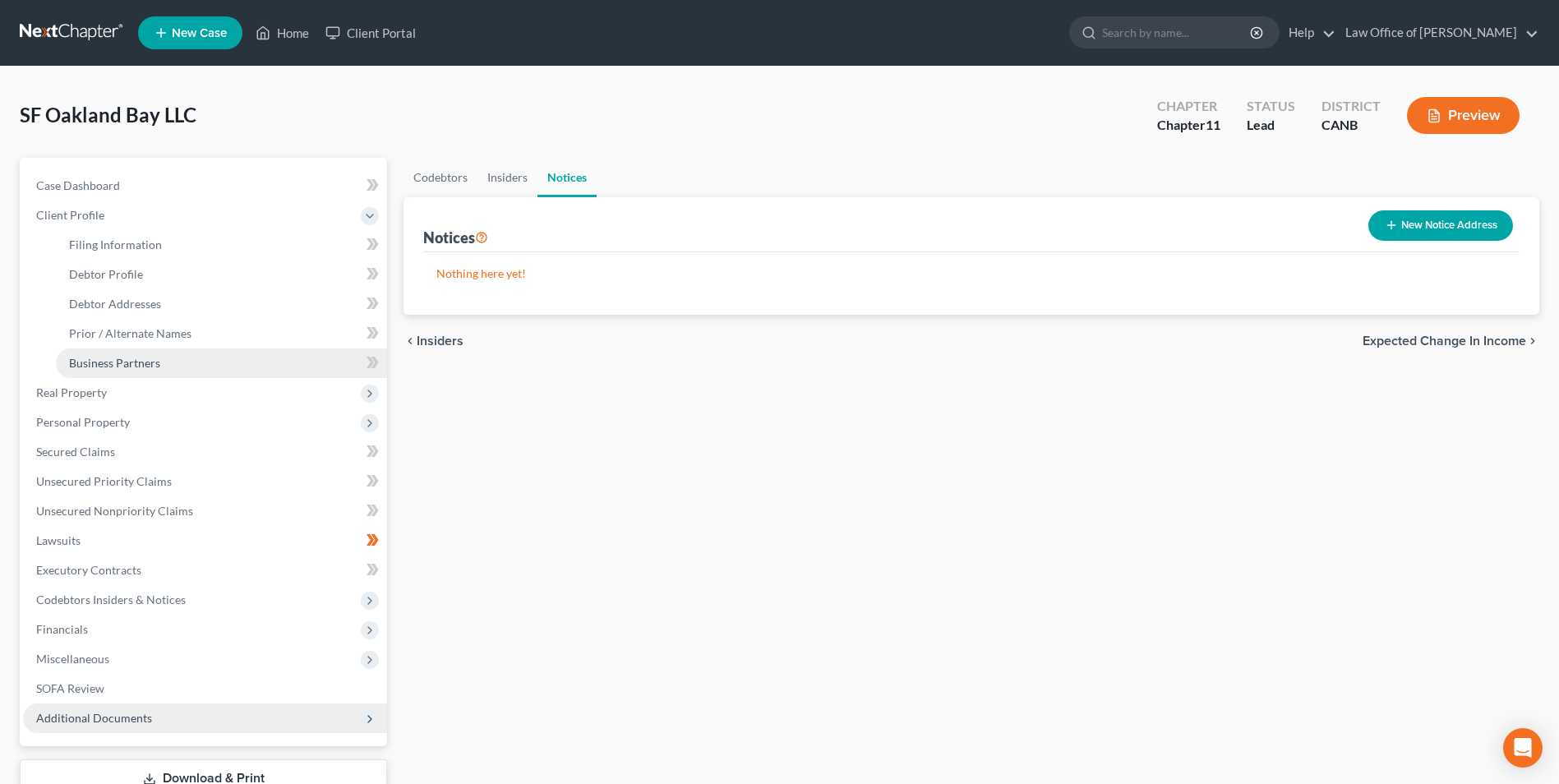
click at [107, 366] on span "Business Partners" at bounding box center [115, 362] width 92 height 14
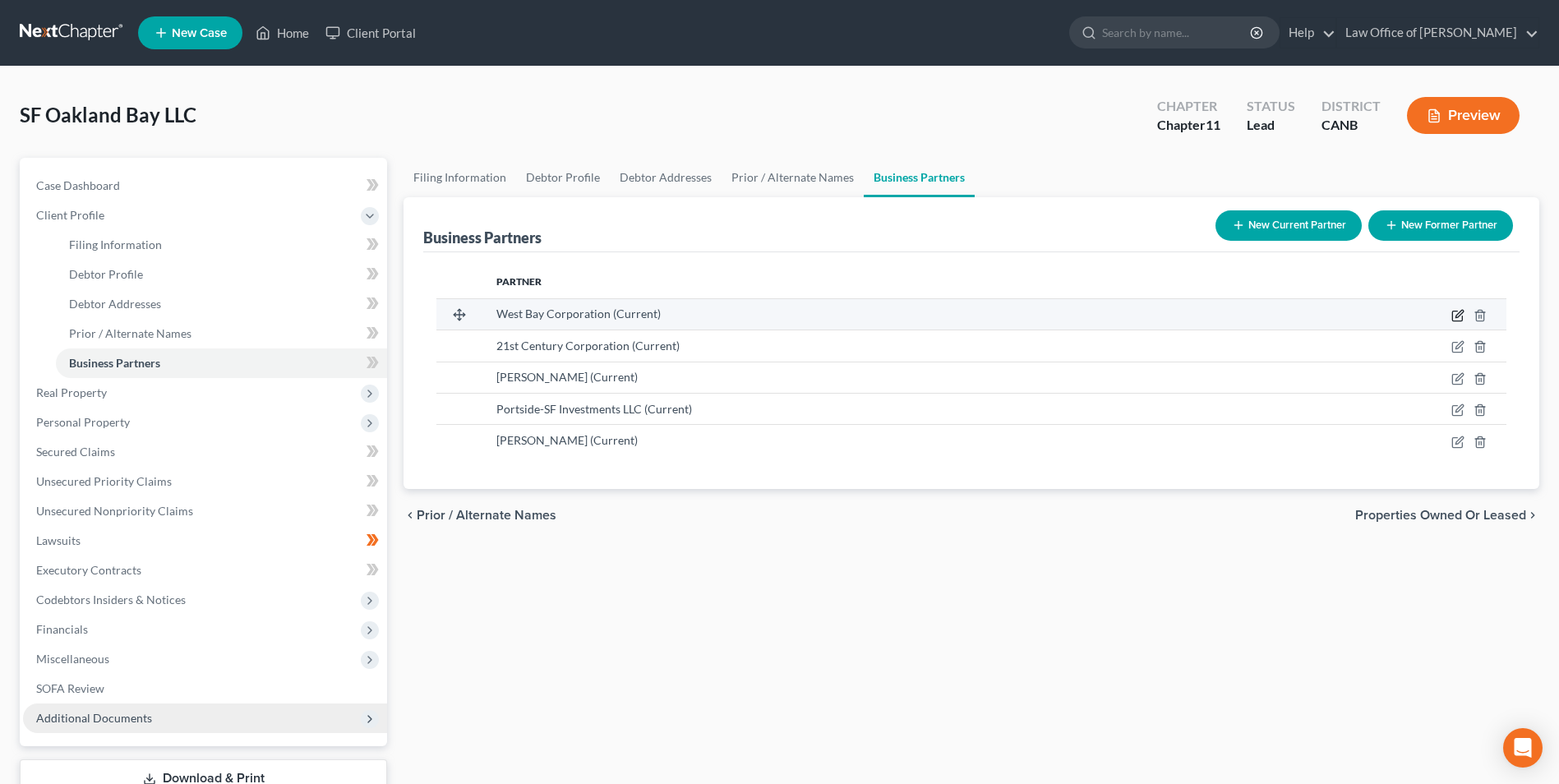
click at [1460, 316] on icon "button" at bounding box center [1460, 314] width 8 height 8
select select "11"
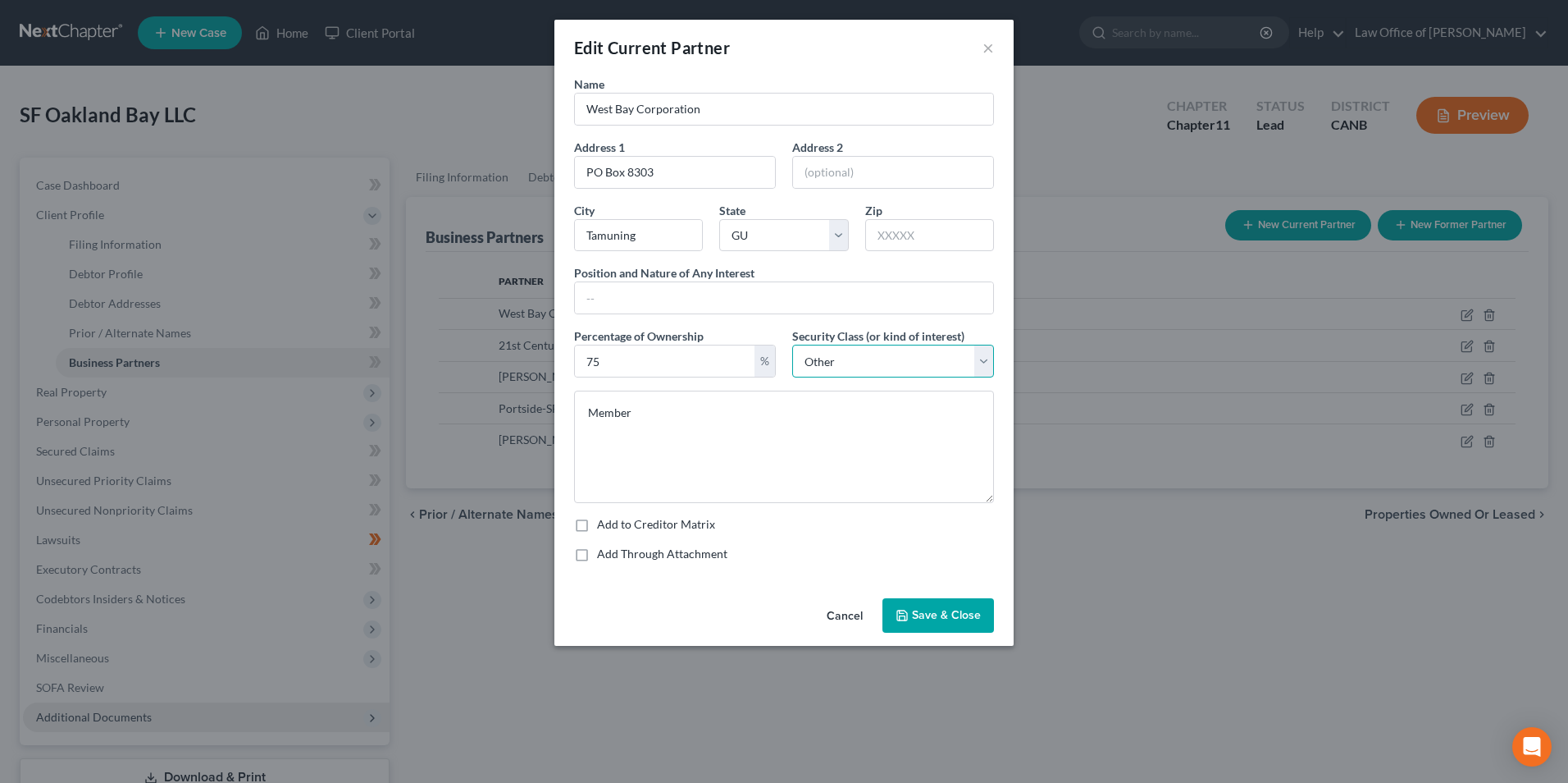
click at [983, 363] on select "Select Select Common Stockholder General Partner Limited Partner Managing Membe…" at bounding box center [893, 361] width 202 height 33
select select "3"
click at [792, 344] on select "Select Select Common Stockholder General Partner Limited Partner Managing Membe…" at bounding box center [893, 361] width 202 height 33
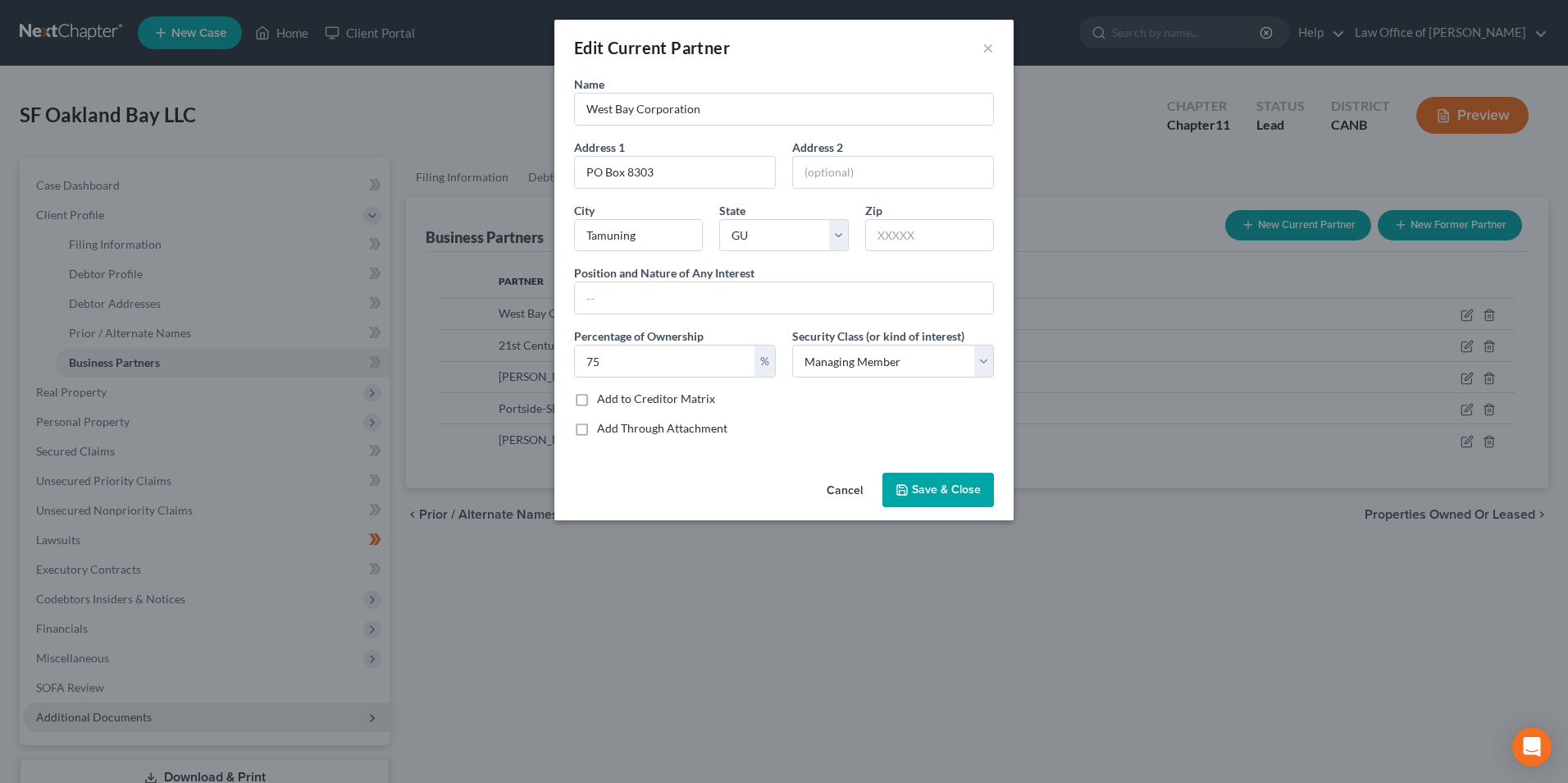
click at [897, 489] on icon "button" at bounding box center [903, 490] width 13 height 13
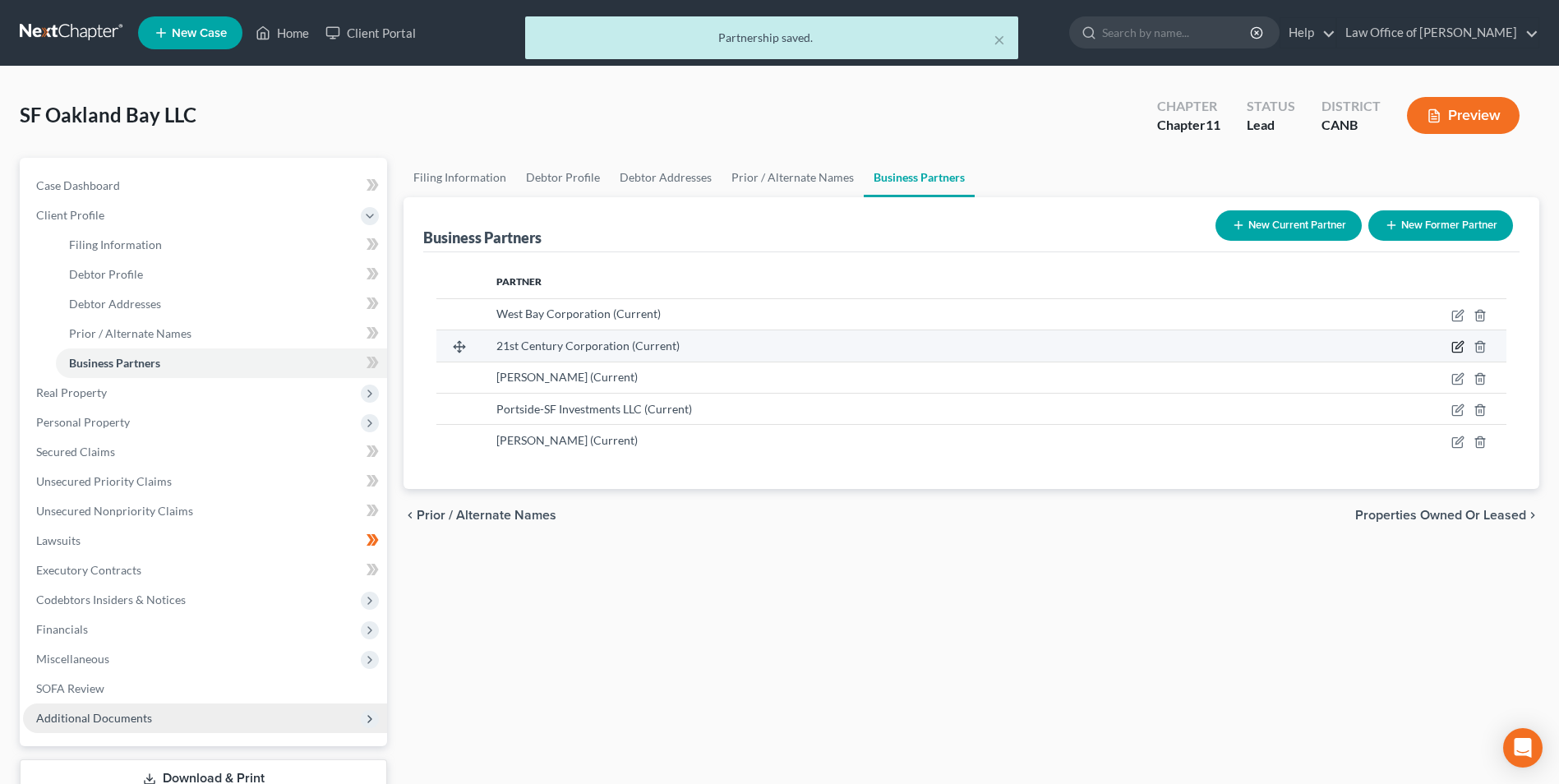
click at [1458, 353] on icon "button" at bounding box center [1459, 347] width 13 height 13
select select "11"
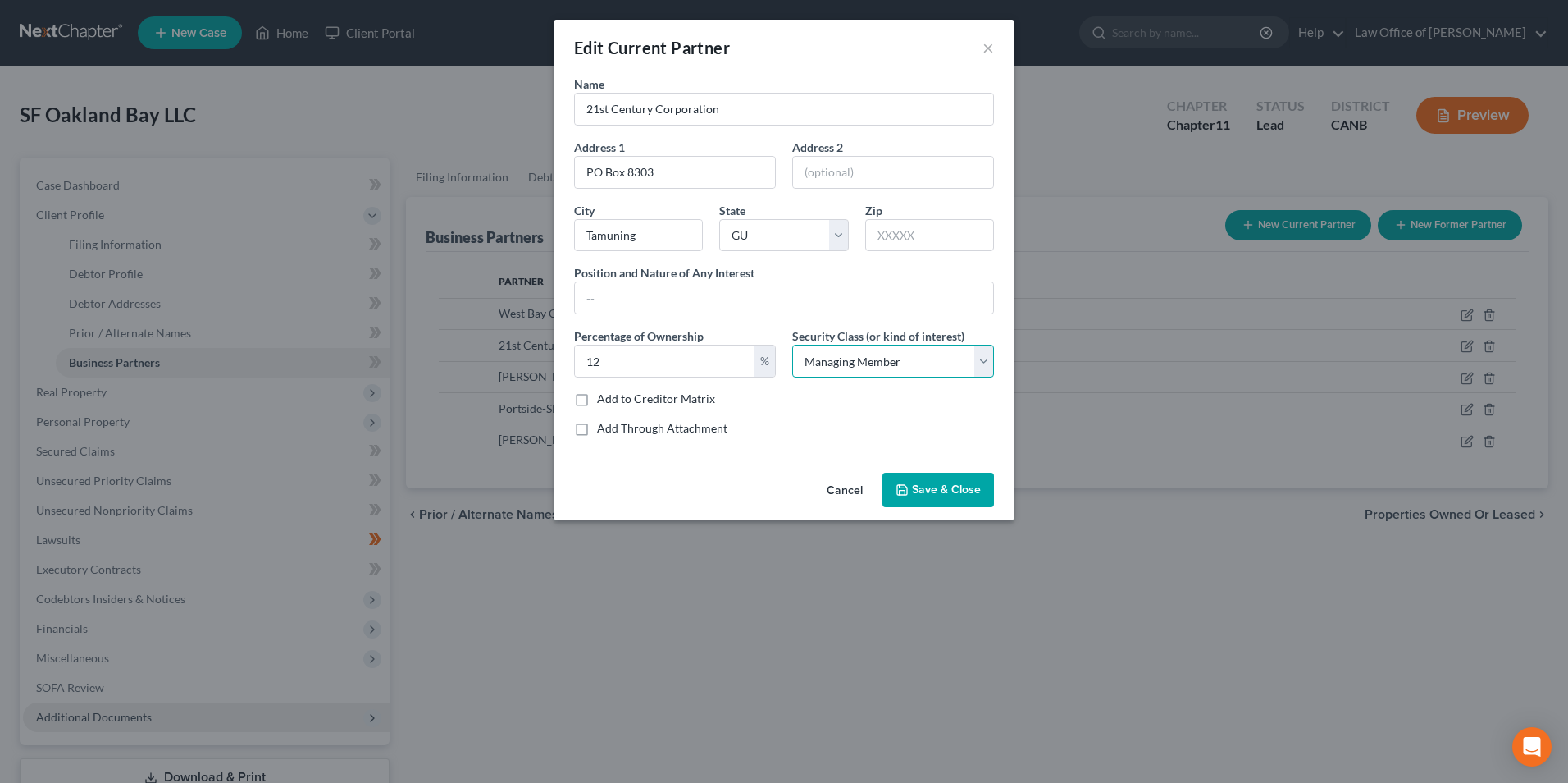
click at [981, 361] on select "Select Select Common Stockholder General Partner Limited Partner Managing Membe…" at bounding box center [893, 361] width 202 height 33
select select "6"
click at [792, 344] on select "Select Select Common Stockholder General Partner Limited Partner Managing Membe…" at bounding box center [893, 361] width 202 height 33
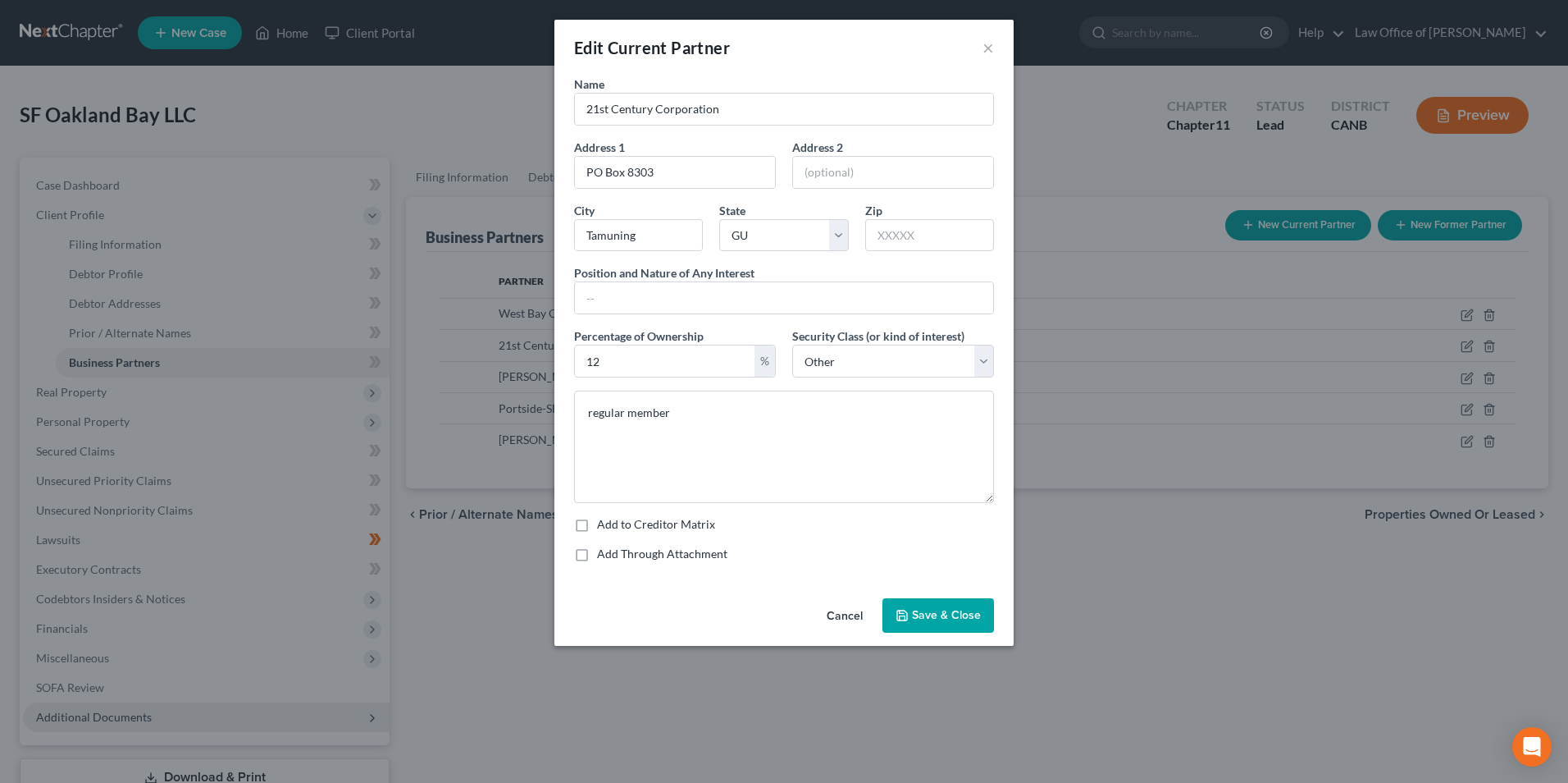
click at [921, 617] on span "Save & Close" at bounding box center [947, 615] width 69 height 14
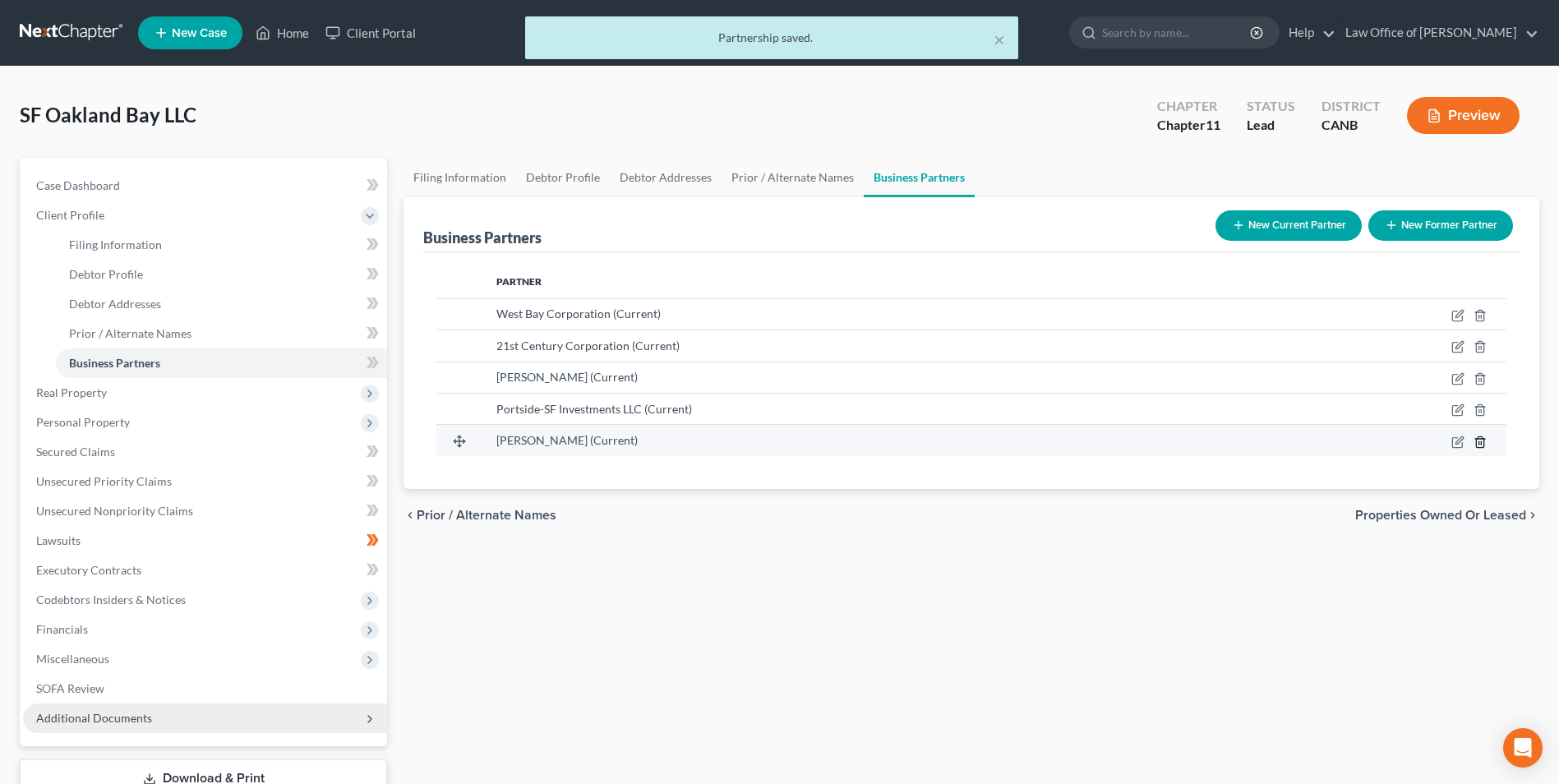
click at [1476, 441] on icon "button" at bounding box center [1480, 441] width 8 height 11
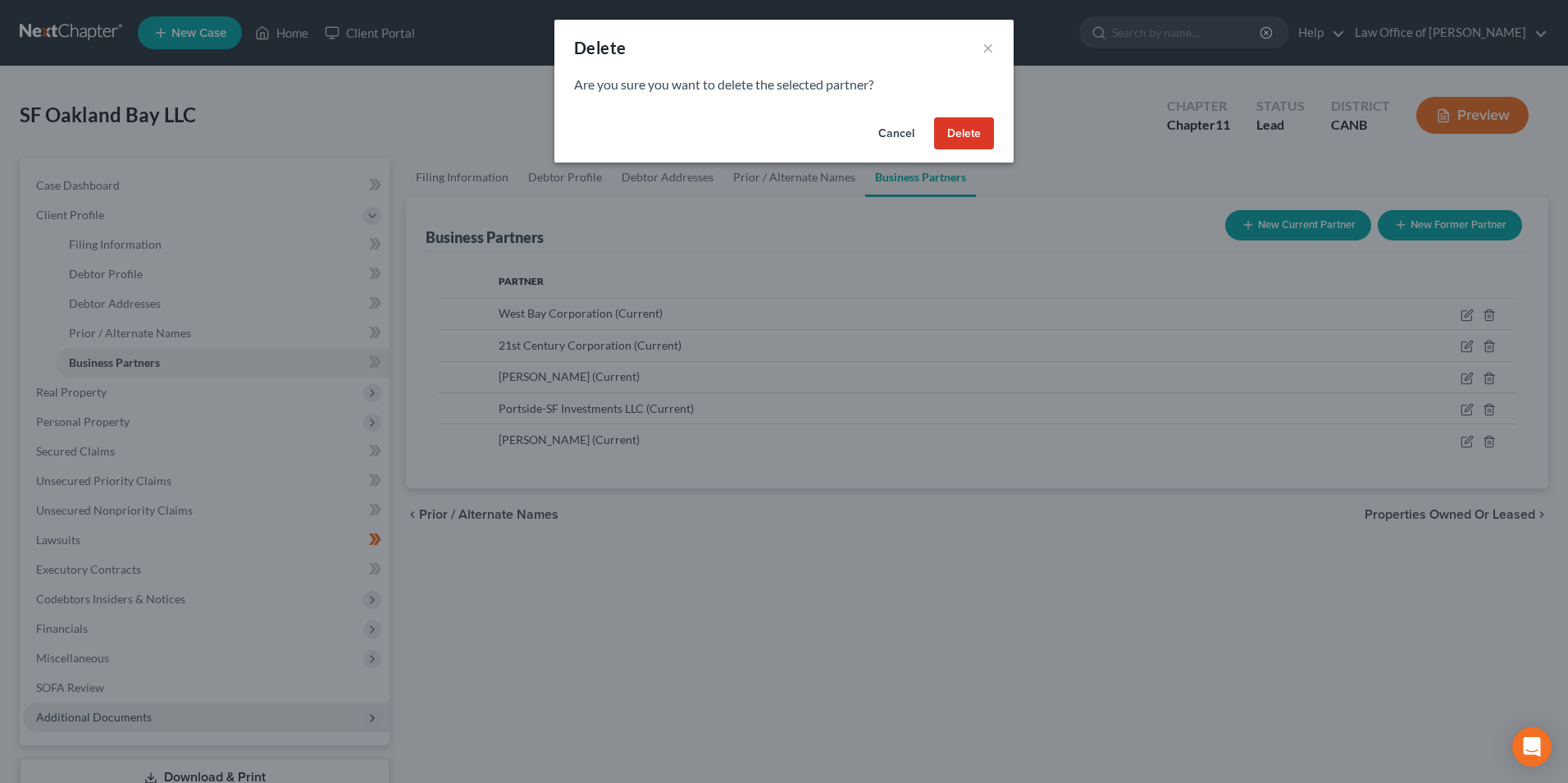
click at [956, 135] on button "Delete" at bounding box center [964, 134] width 60 height 33
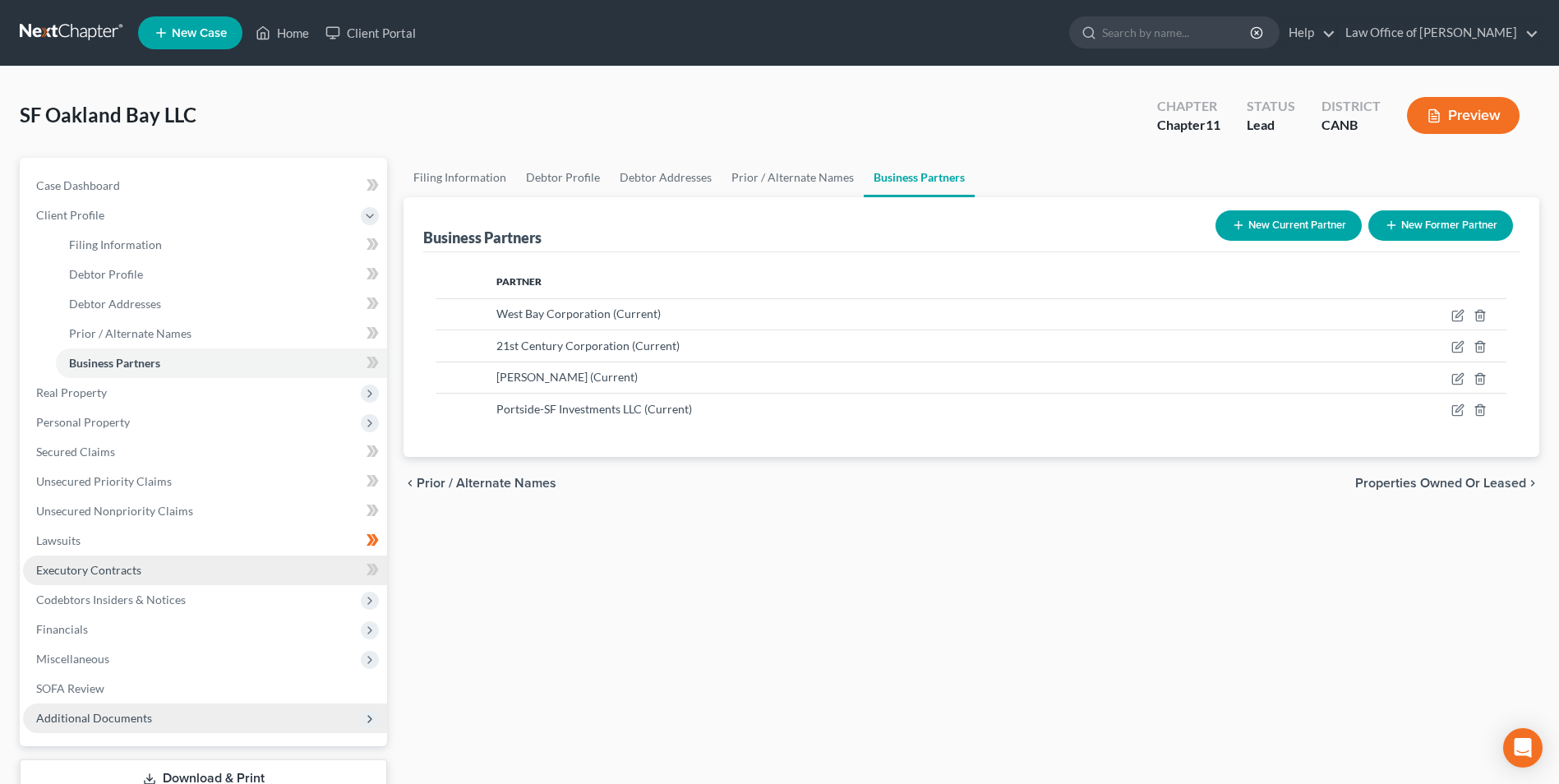
scroll to position [119, 0]
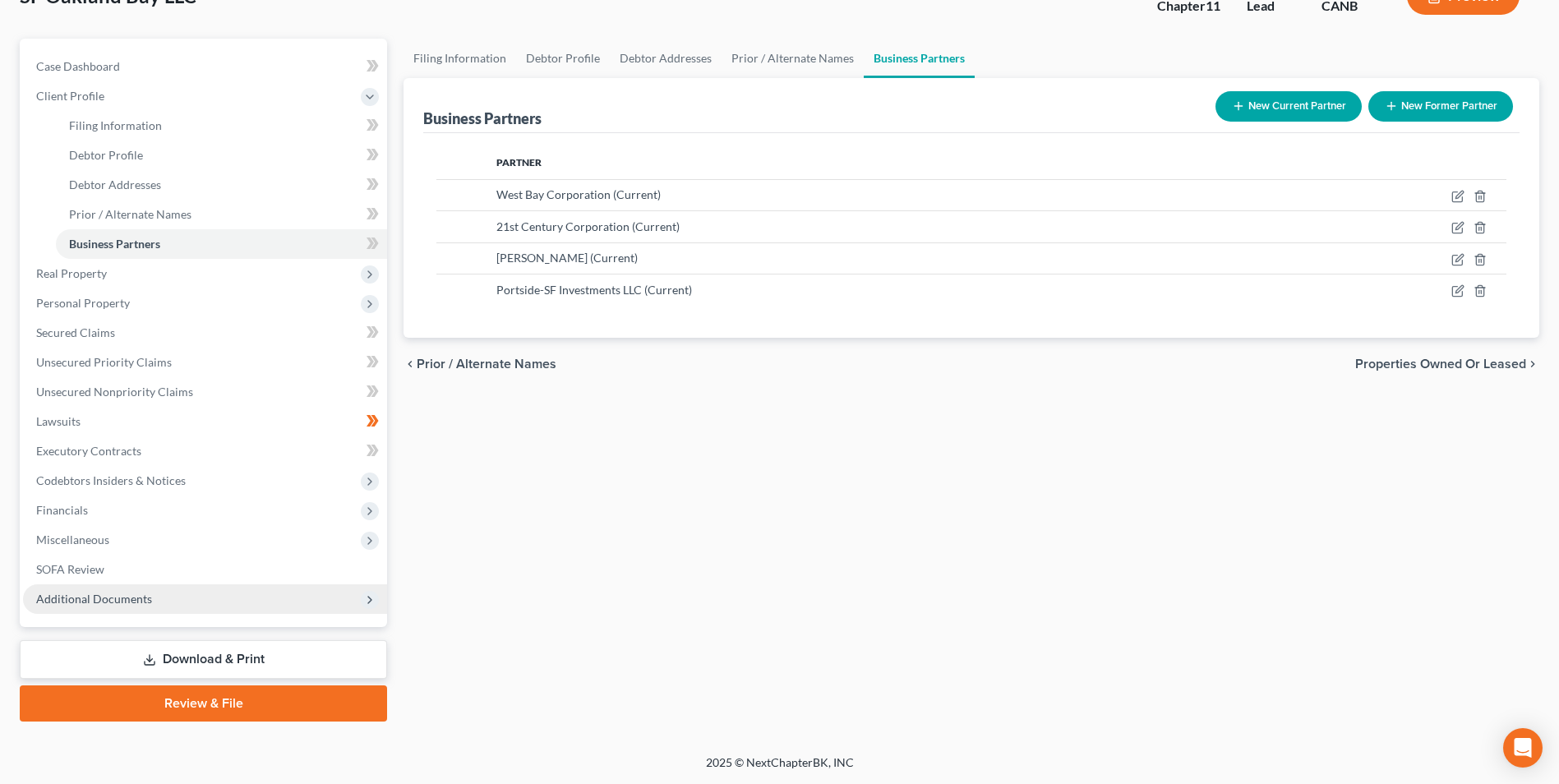
click at [227, 662] on link "Download & Print" at bounding box center [202, 660] width 367 height 39
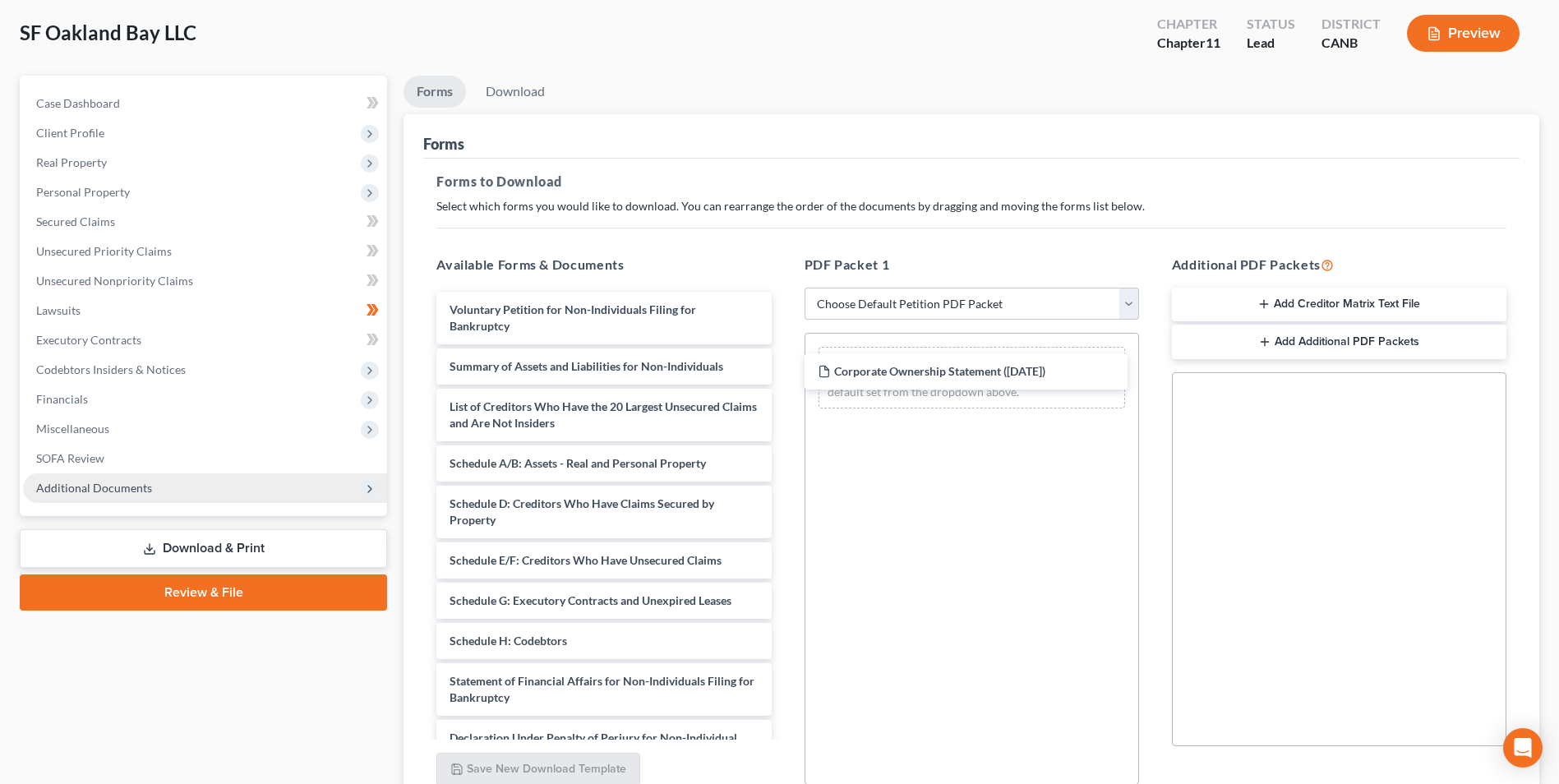
drag, startPoint x: 563, startPoint y: 319, endPoint x: 896, endPoint y: 405, distance: 343.9
click at [784, 381] on div "Corporate Ownership Statement (09/07/2025) Corporate Ownership Statement (09/07…" at bounding box center [603, 613] width 361 height 641
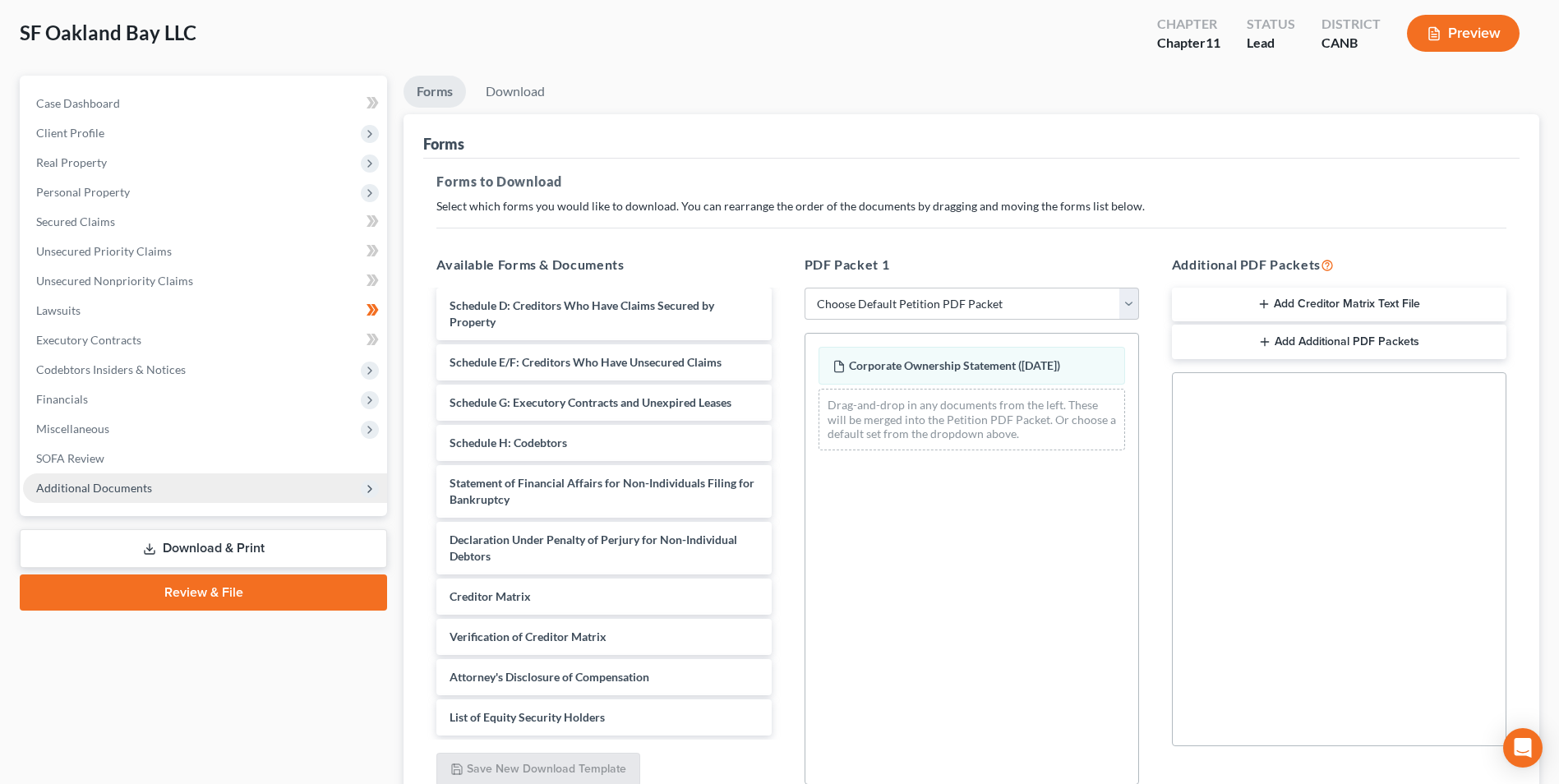
scroll to position [158, 0]
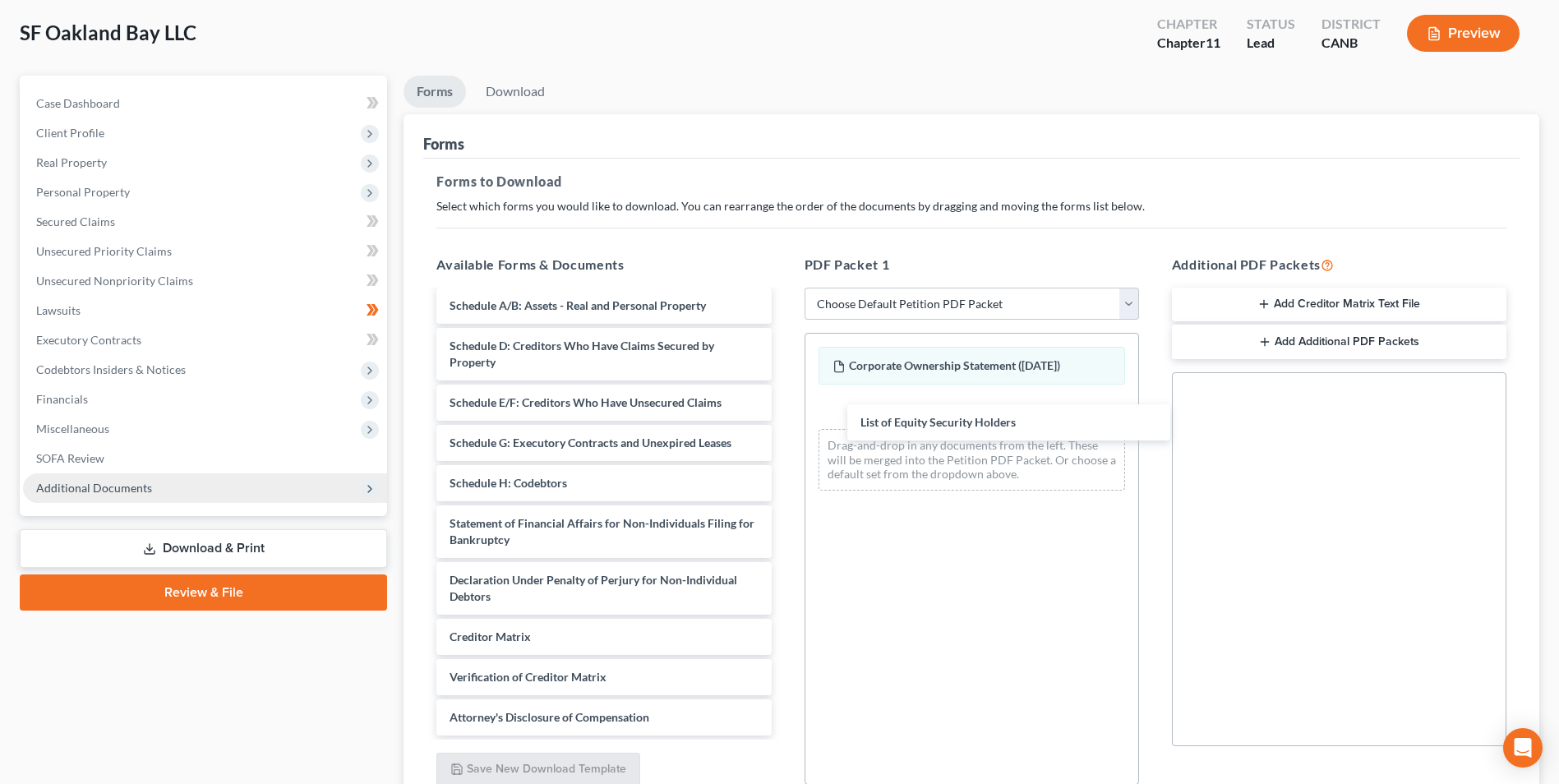
drag, startPoint x: 562, startPoint y: 712, endPoint x: 948, endPoint y: 457, distance: 462.6
click at [784, 411] on div "List of Equity Security Holders Voluntary Petition for Non-Individuals Filing f…" at bounding box center [603, 434] width 361 height 601
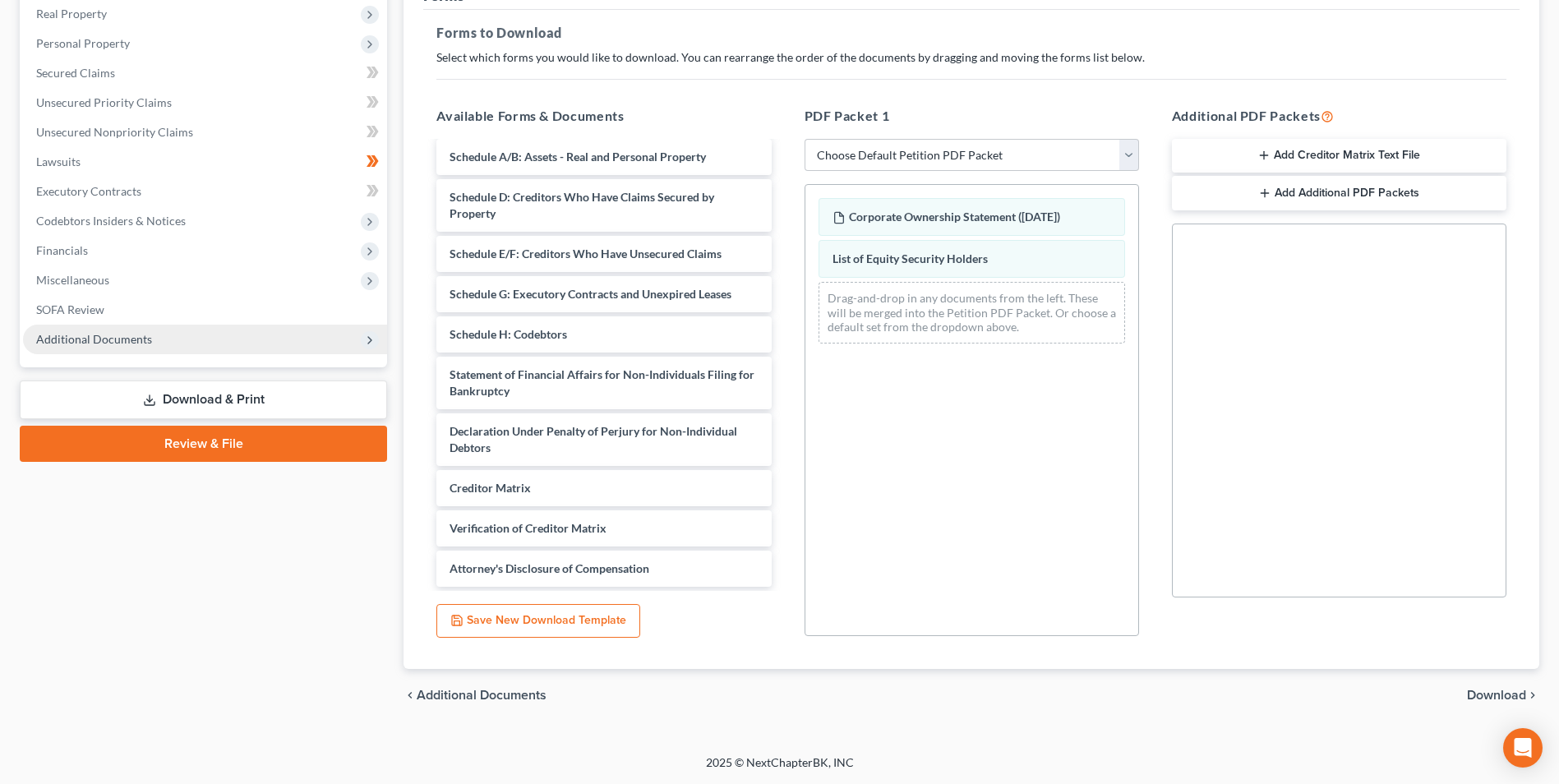
click at [1476, 691] on span "Download" at bounding box center [1496, 695] width 59 height 13
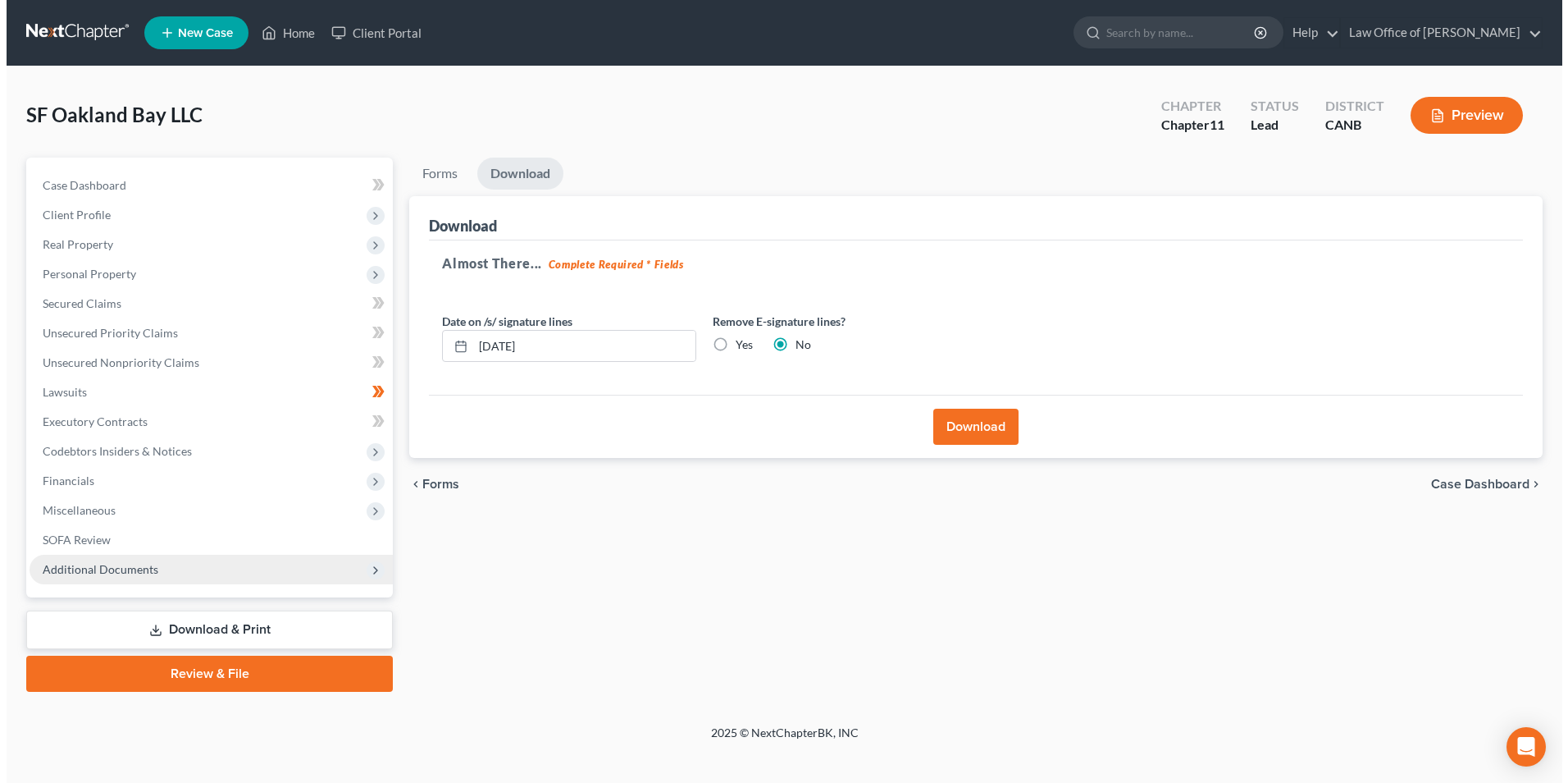
scroll to position [0, 0]
click at [999, 437] on button "Download" at bounding box center [978, 427] width 86 height 37
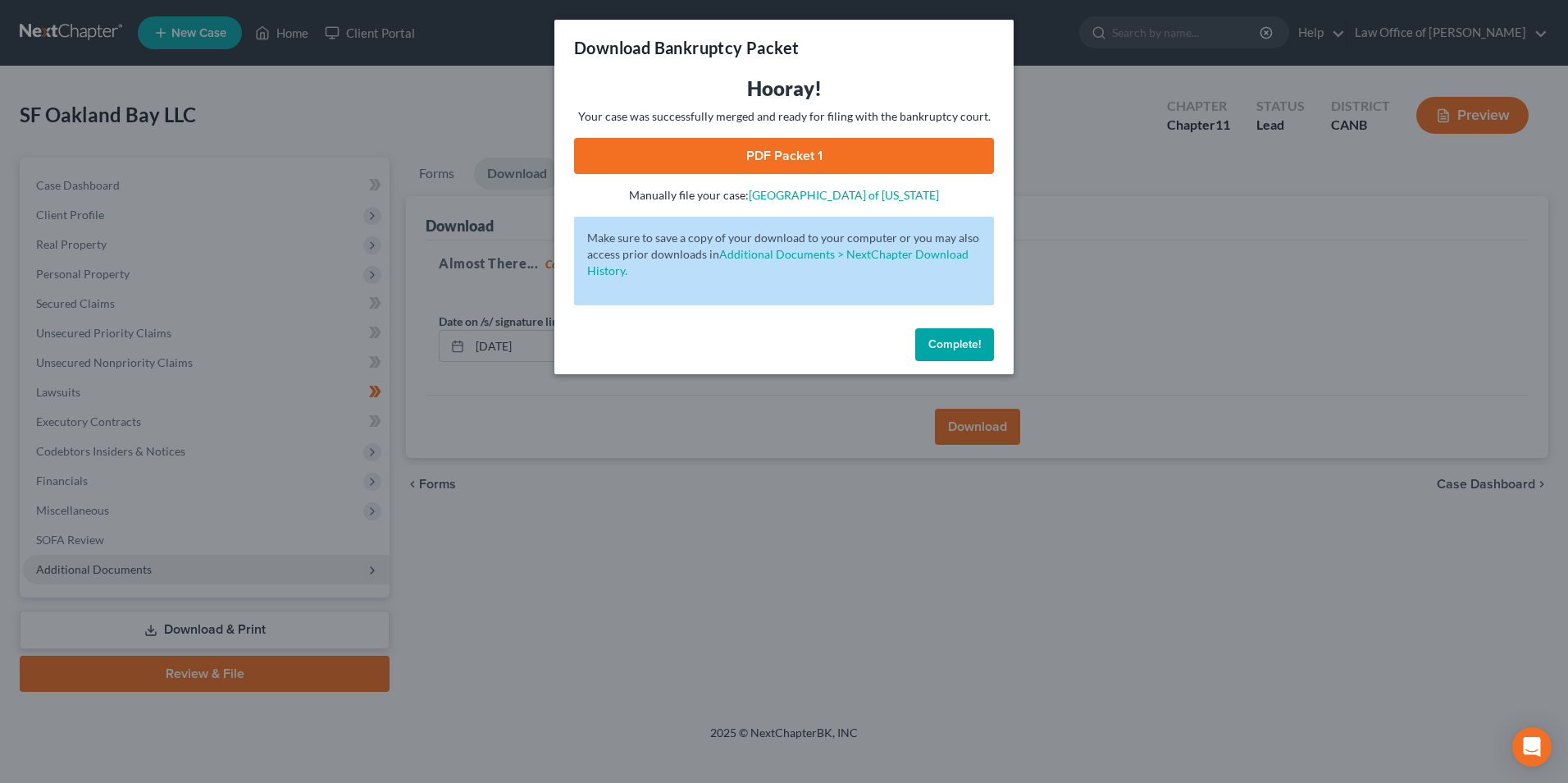
click at [804, 147] on link "PDF Packet 1" at bounding box center [784, 156] width 420 height 37
